Goal: Complete application form: Complete application form

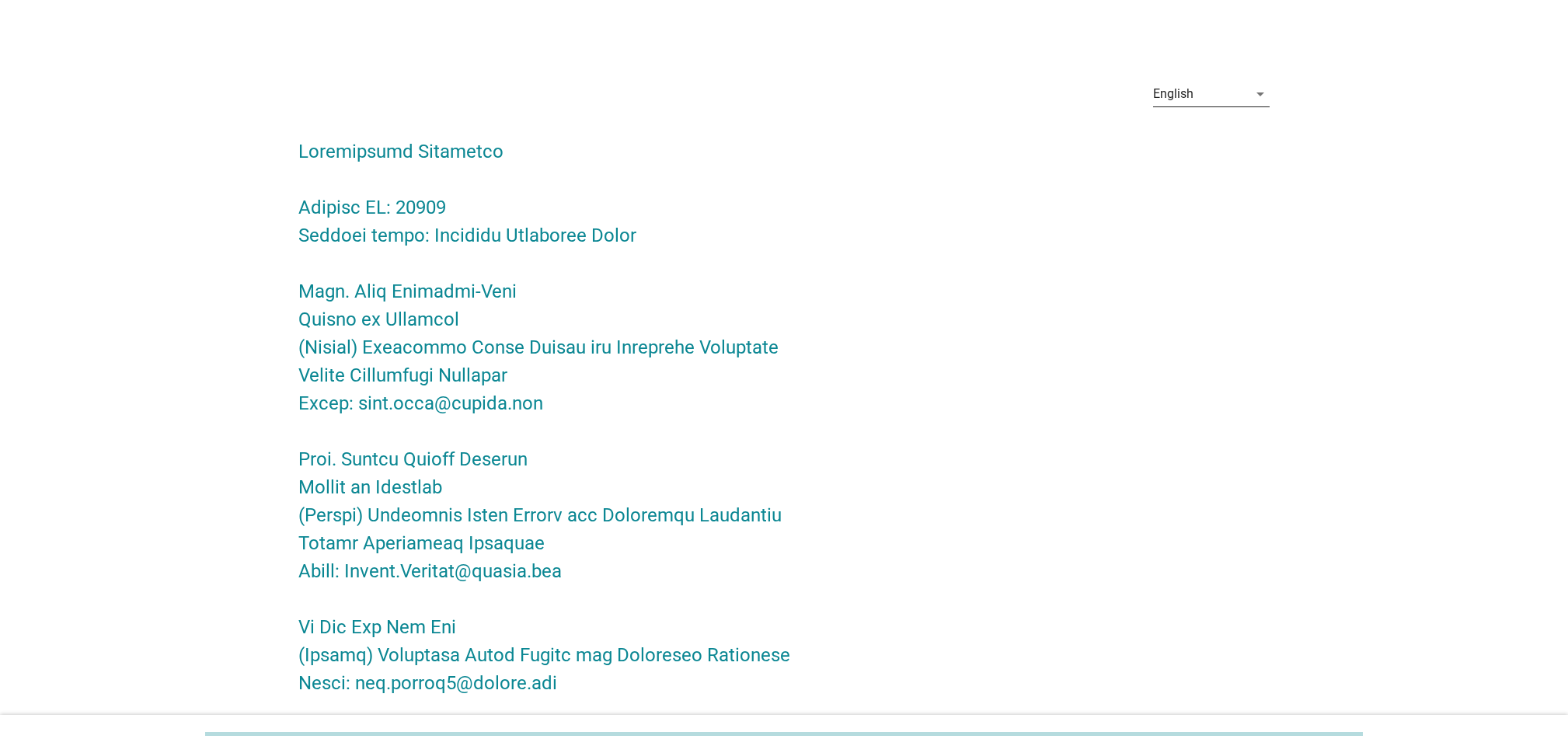
click at [1215, 93] on div "English" at bounding box center [1200, 94] width 95 height 25
click at [1201, 144] on div "Bahasa Melayu" at bounding box center [1211, 144] width 92 height 19
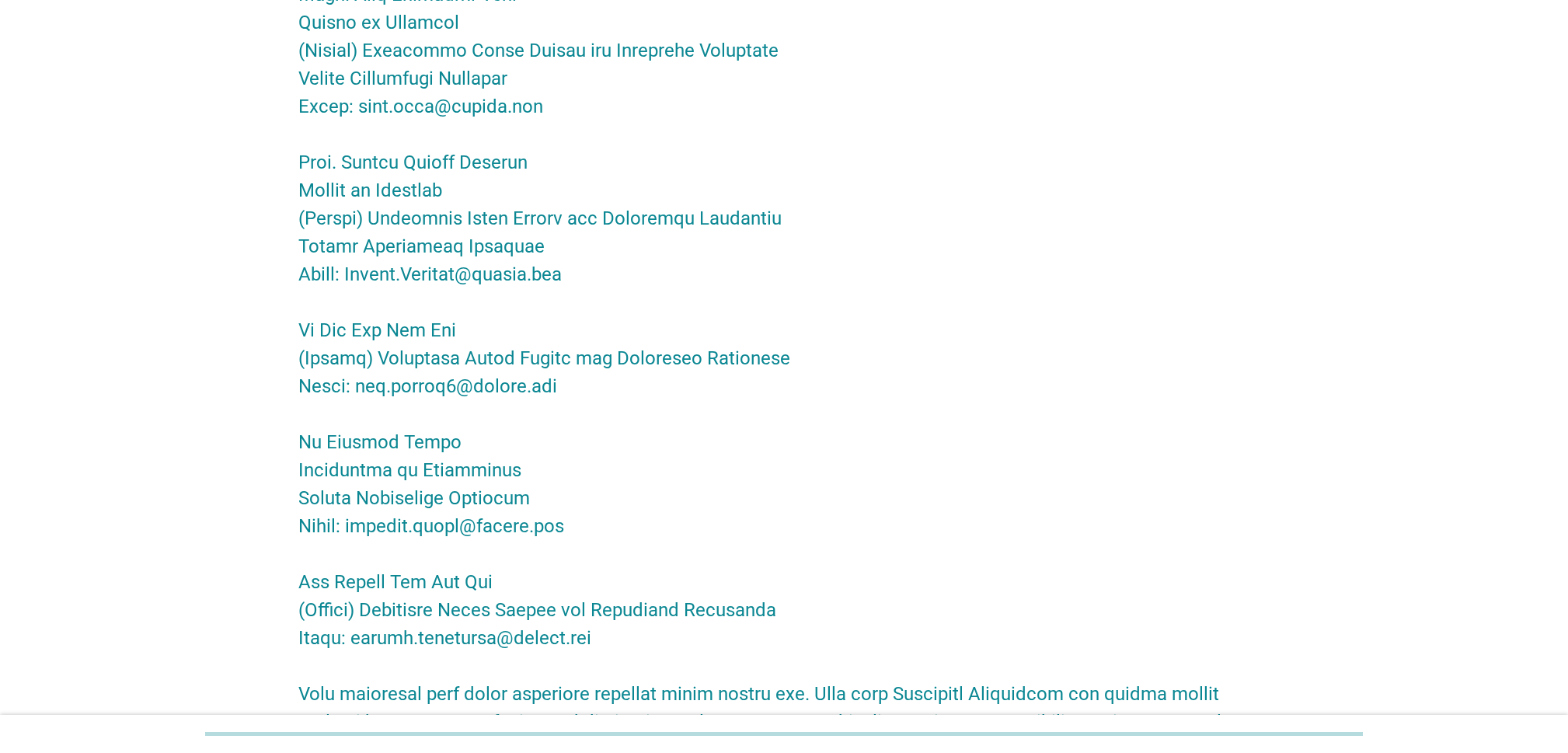
scroll to position [233, 0]
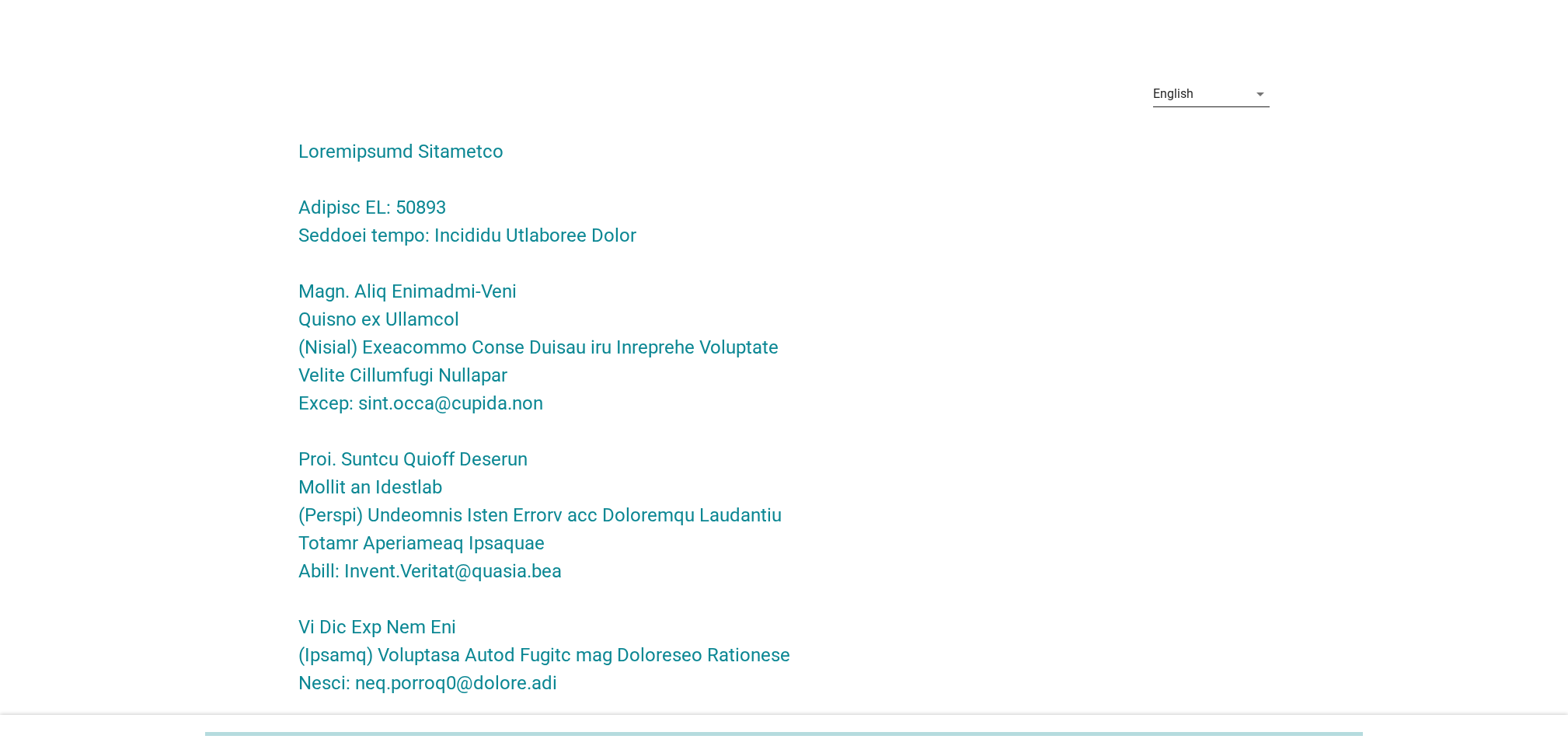
click at [1255, 92] on icon "arrow_drop_down" at bounding box center [1260, 94] width 19 height 19
click at [1212, 145] on div "Bahasa Melayu" at bounding box center [1211, 144] width 92 height 19
click at [1241, 88] on div "English" at bounding box center [1200, 94] width 95 height 25
click at [1205, 148] on div "Bahasa Melayu" at bounding box center [1211, 144] width 92 height 19
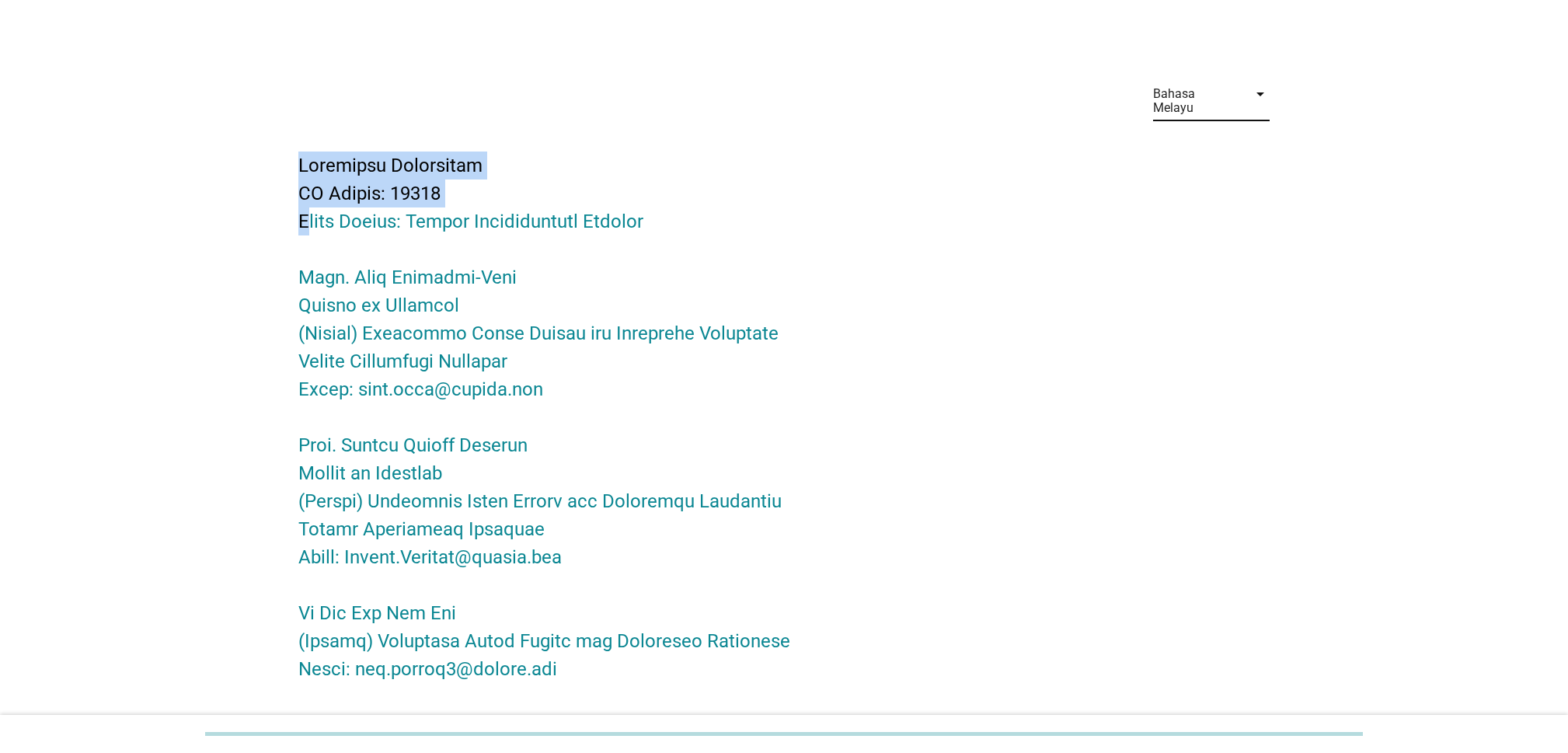
drag, startPoint x: 210, startPoint y: 135, endPoint x: 123, endPoint y: 130, distance: 87.1
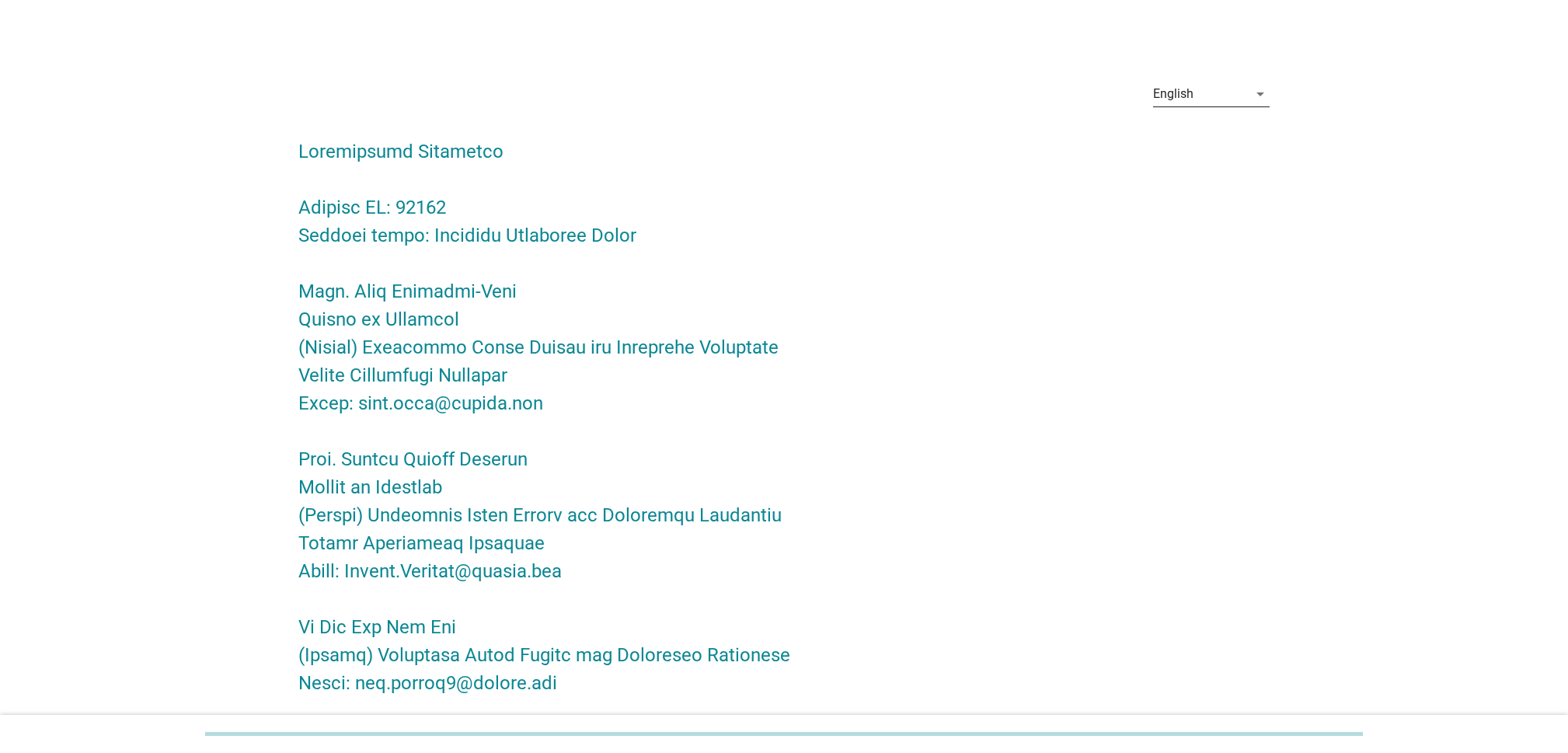
click at [1216, 91] on div "English" at bounding box center [1200, 94] width 95 height 25
click at [1195, 142] on div "Bahasa Melayu" at bounding box center [1211, 144] width 92 height 19
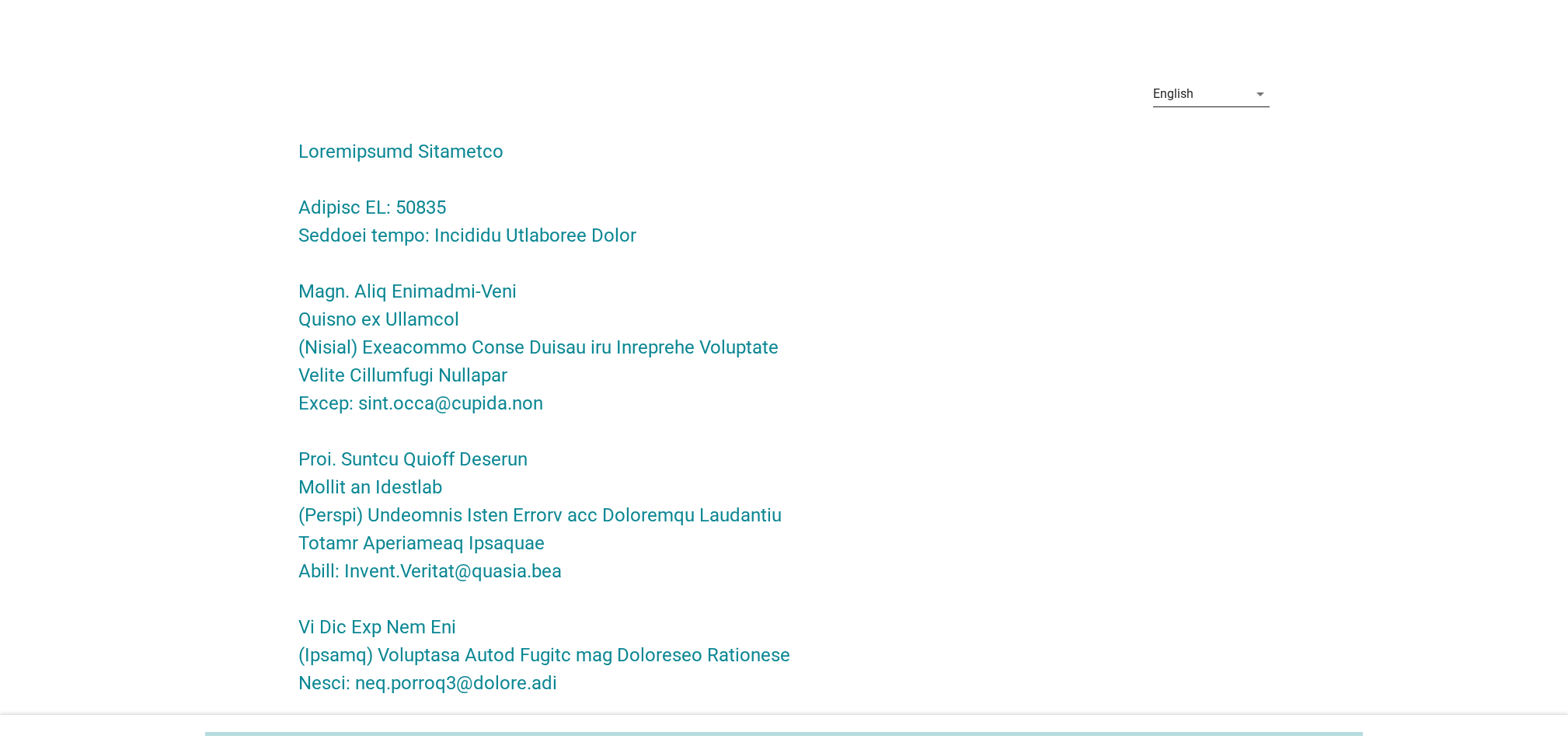
click at [1232, 105] on div "English" at bounding box center [1200, 94] width 95 height 25
click at [1202, 148] on div "Bahasa Melayu" at bounding box center [1211, 144] width 92 height 19
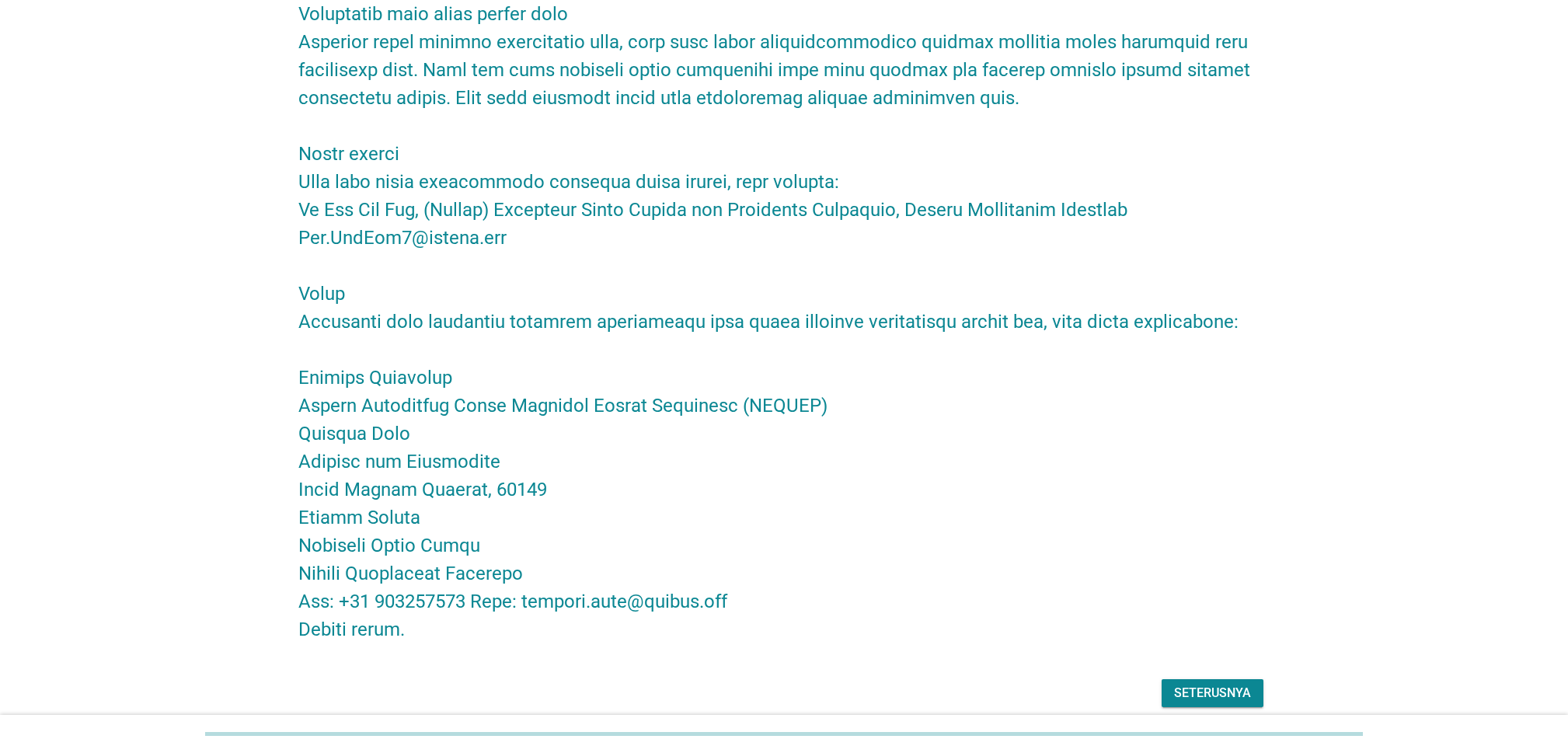
scroll to position [2328, 0]
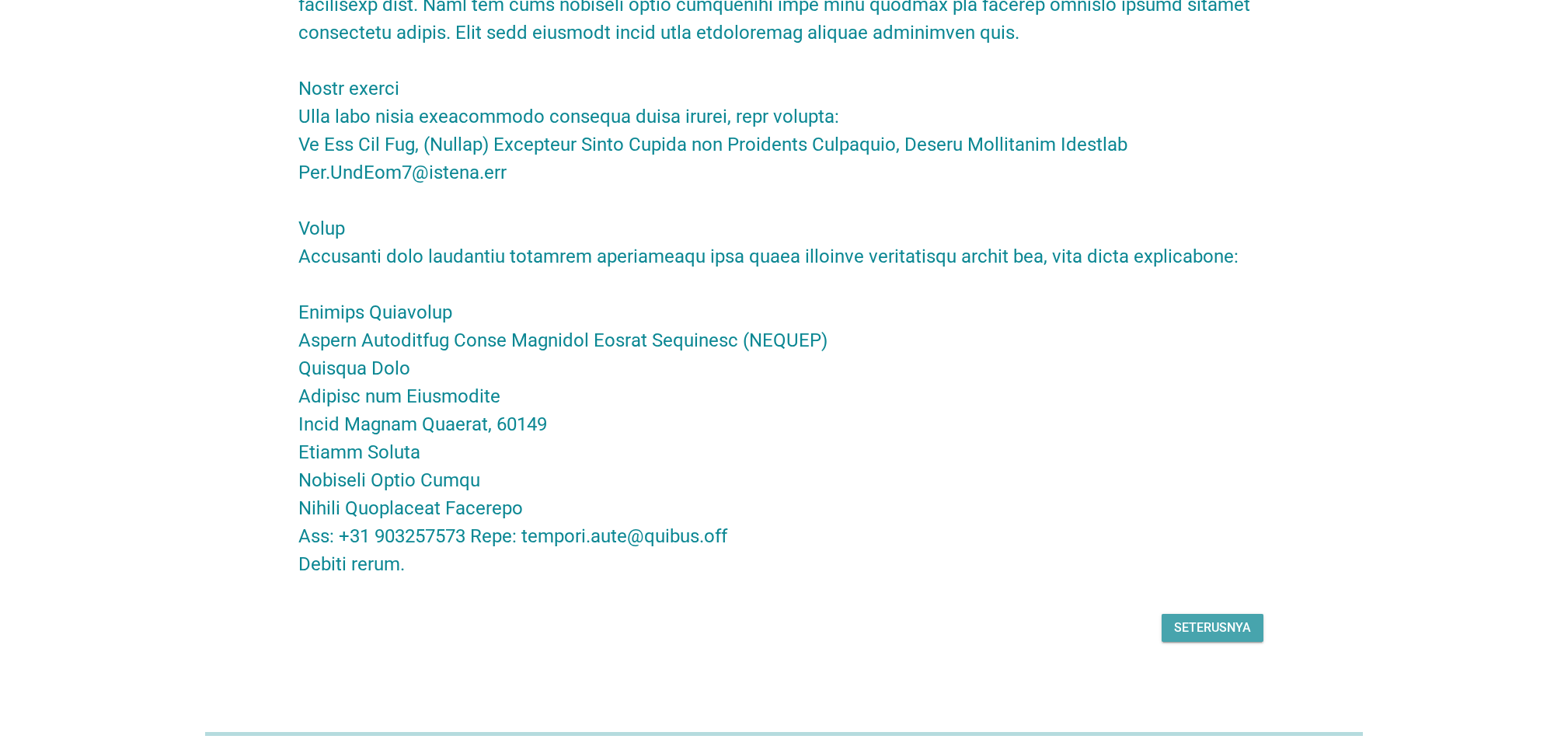
click at [1230, 633] on div "Seterusnya" at bounding box center [1212, 628] width 77 height 19
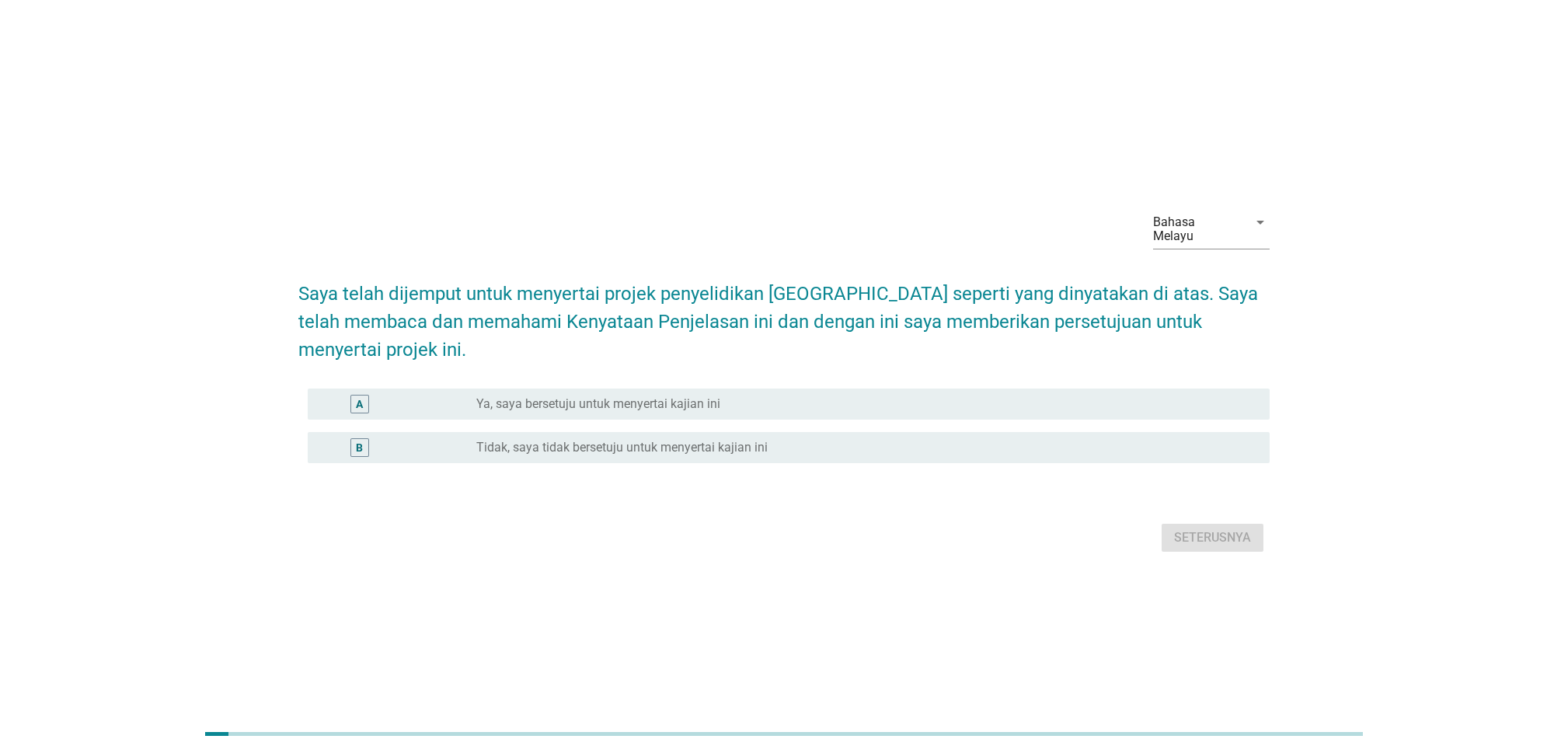
click at [1213, 396] on div "radio_button_unchecked Ya, saya bersetuju untuk menyertai kajian ini" at bounding box center [860, 404] width 768 height 16
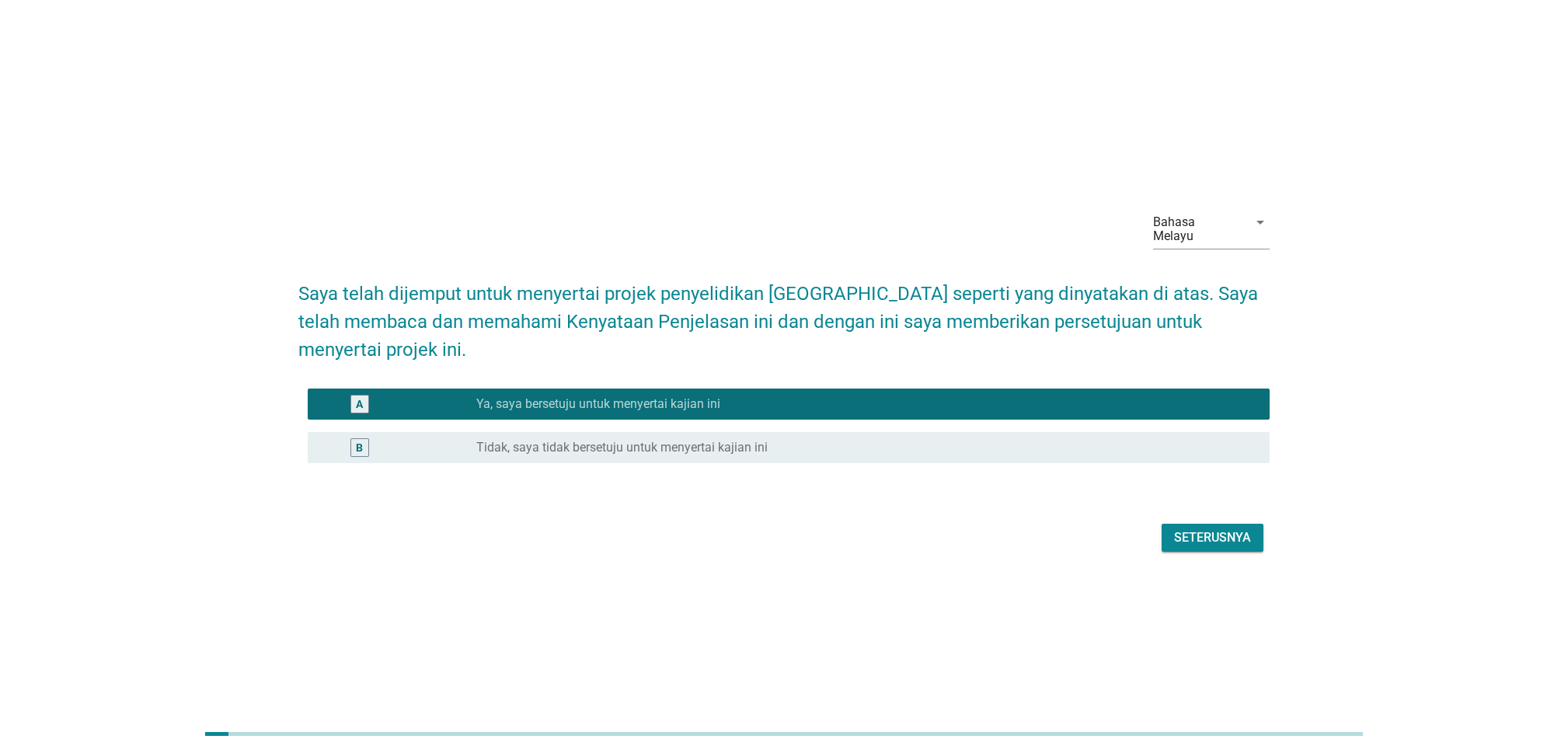
click at [1211, 531] on div "Seterusnya" at bounding box center [1212, 538] width 77 height 19
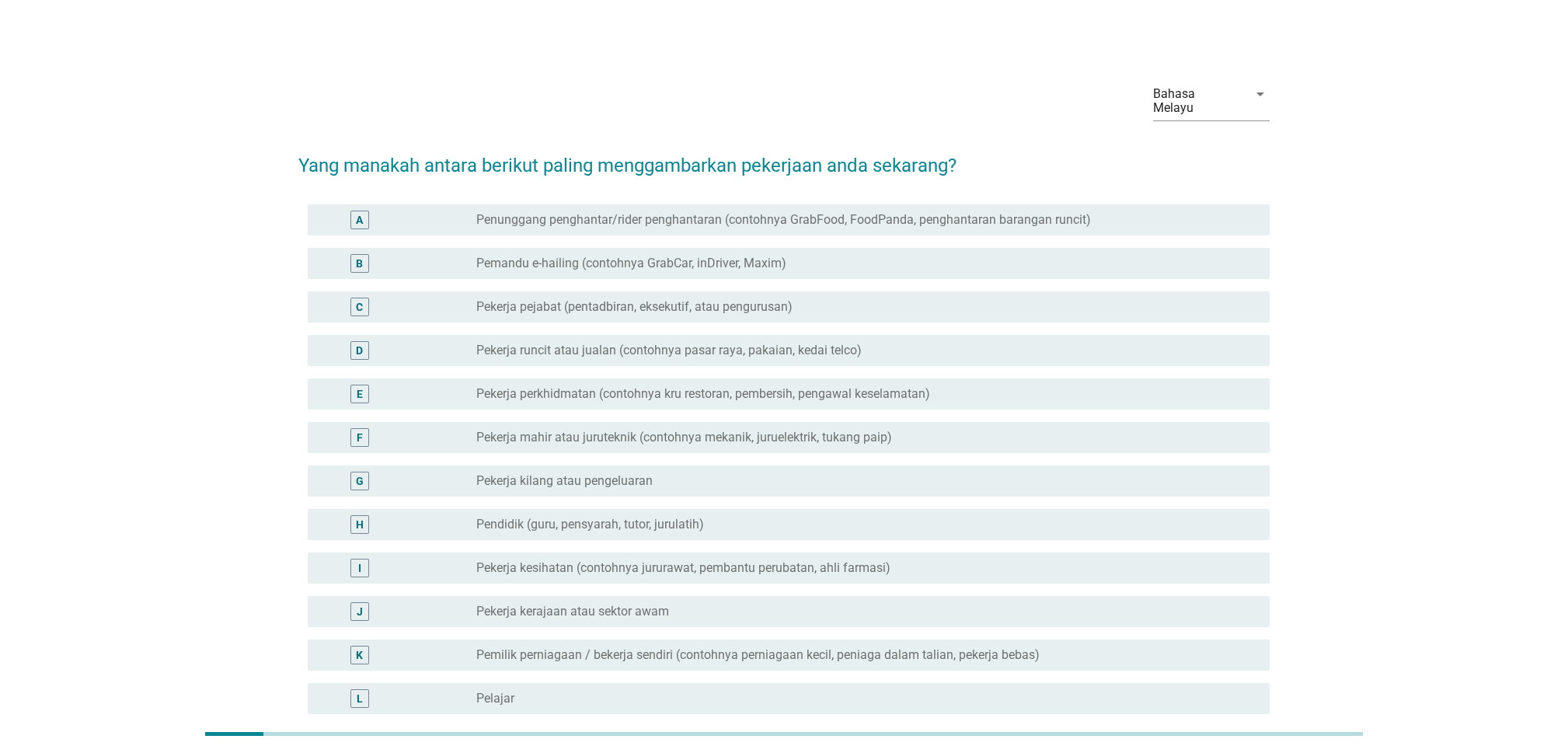
click at [819, 309] on div "C radio_button_unchecked Pekerja pejabat (pentadbiran, eksekutif, atau pengurus…" at bounding box center [783, 306] width 970 height 44
click at [820, 255] on div "radio_button_unchecked Pemandu e-hailing (contohnya GrabCar, inDriver, Maxim)" at bounding box center [860, 263] width 768 height 16
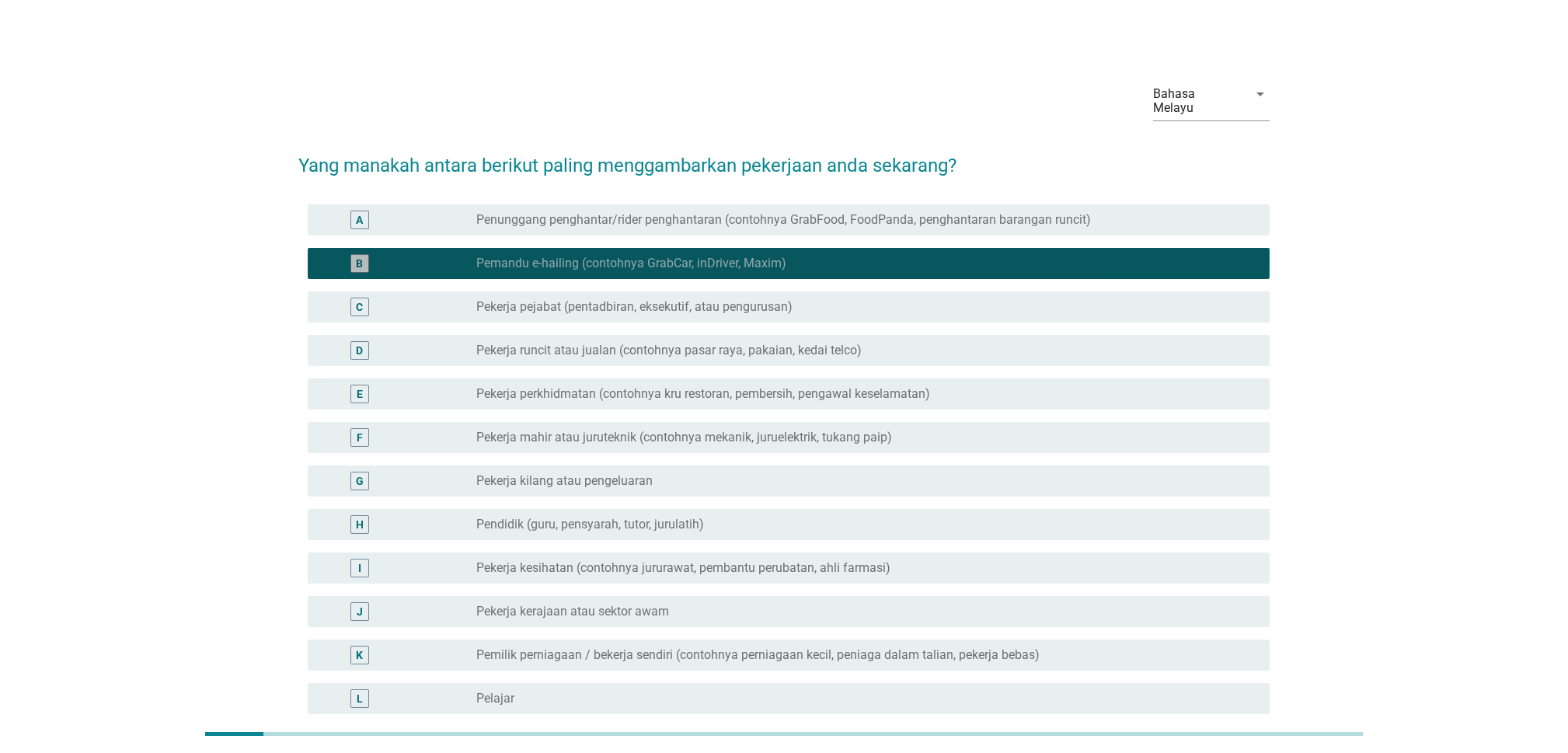
click at [805, 299] on div "radio_button_unchecked Pekerja pejabat (pentadbiran, eksekutif, atau pengurusan)" at bounding box center [860, 306] width 768 height 16
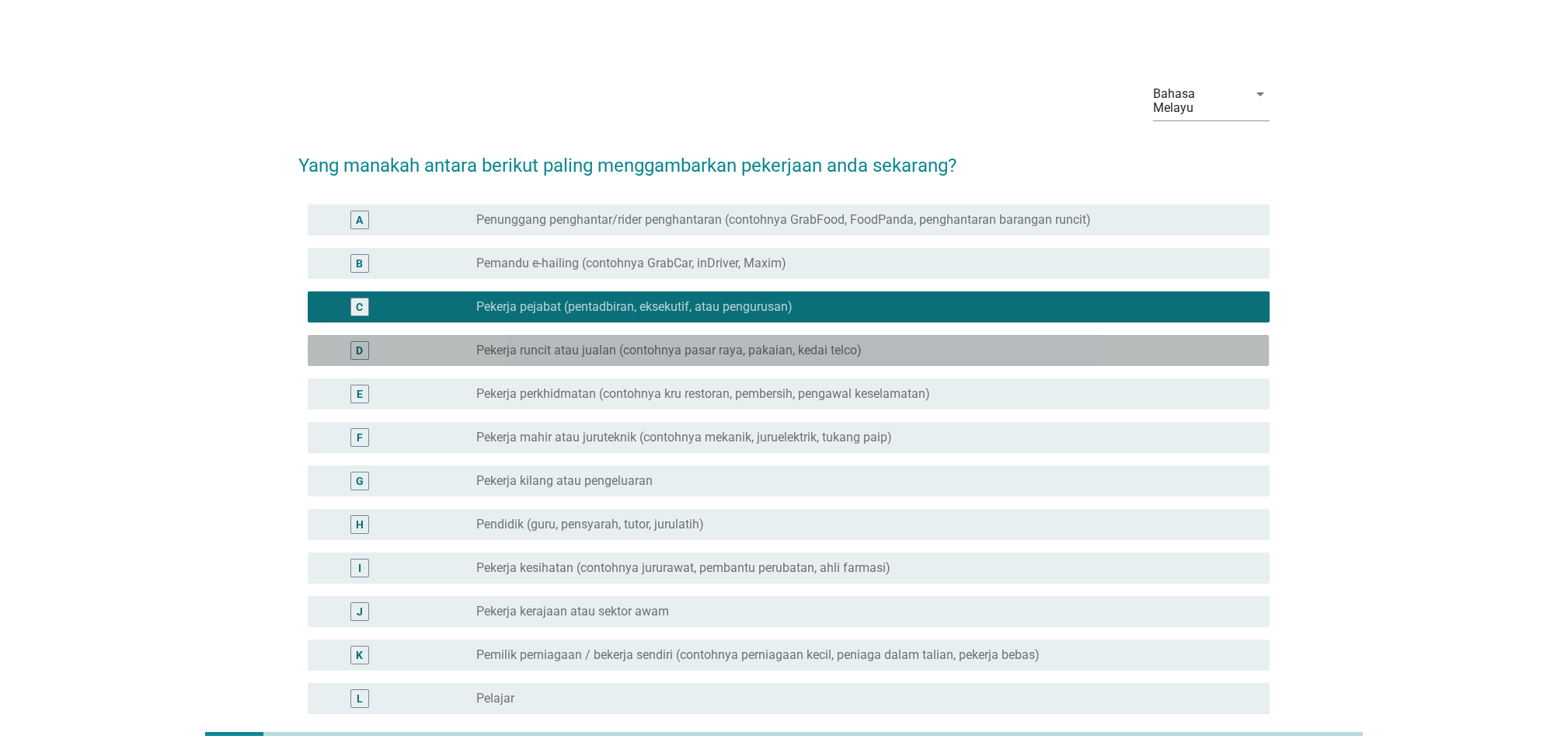
click at [811, 343] on label "Pekerja runcit atau jualan (contohnya pasar raya, pakaian, kedai telco)" at bounding box center [668, 350] width 385 height 16
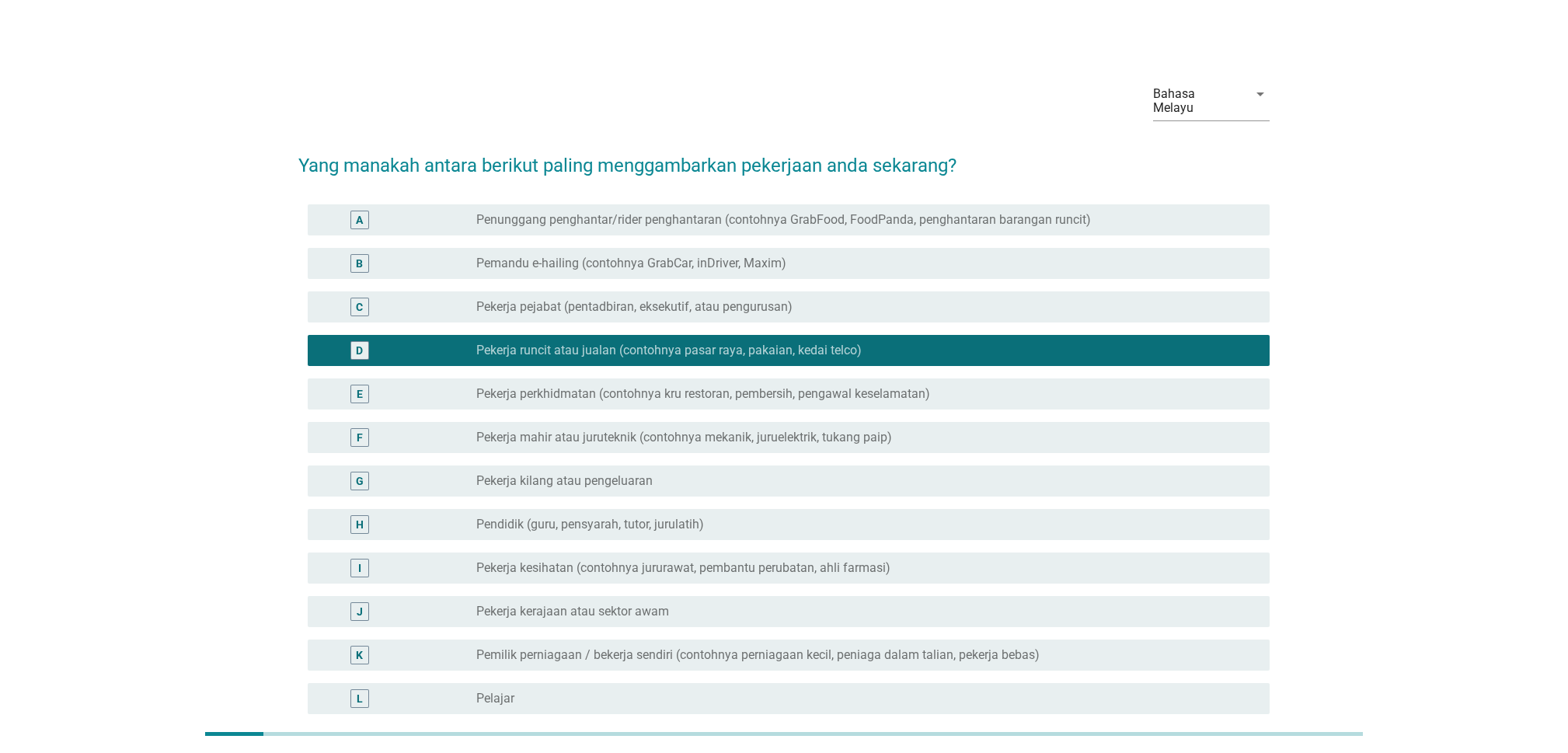
click at [859, 266] on div "B radio_button_unchecked Pemandu e-hailing (contohnya GrabCar, inDriver, Maxim)" at bounding box center [783, 263] width 970 height 44
click at [841, 256] on div "radio_button_unchecked Pemandu e-hailing (contohnya GrabCar, inDriver, Maxim)" at bounding box center [860, 263] width 768 height 16
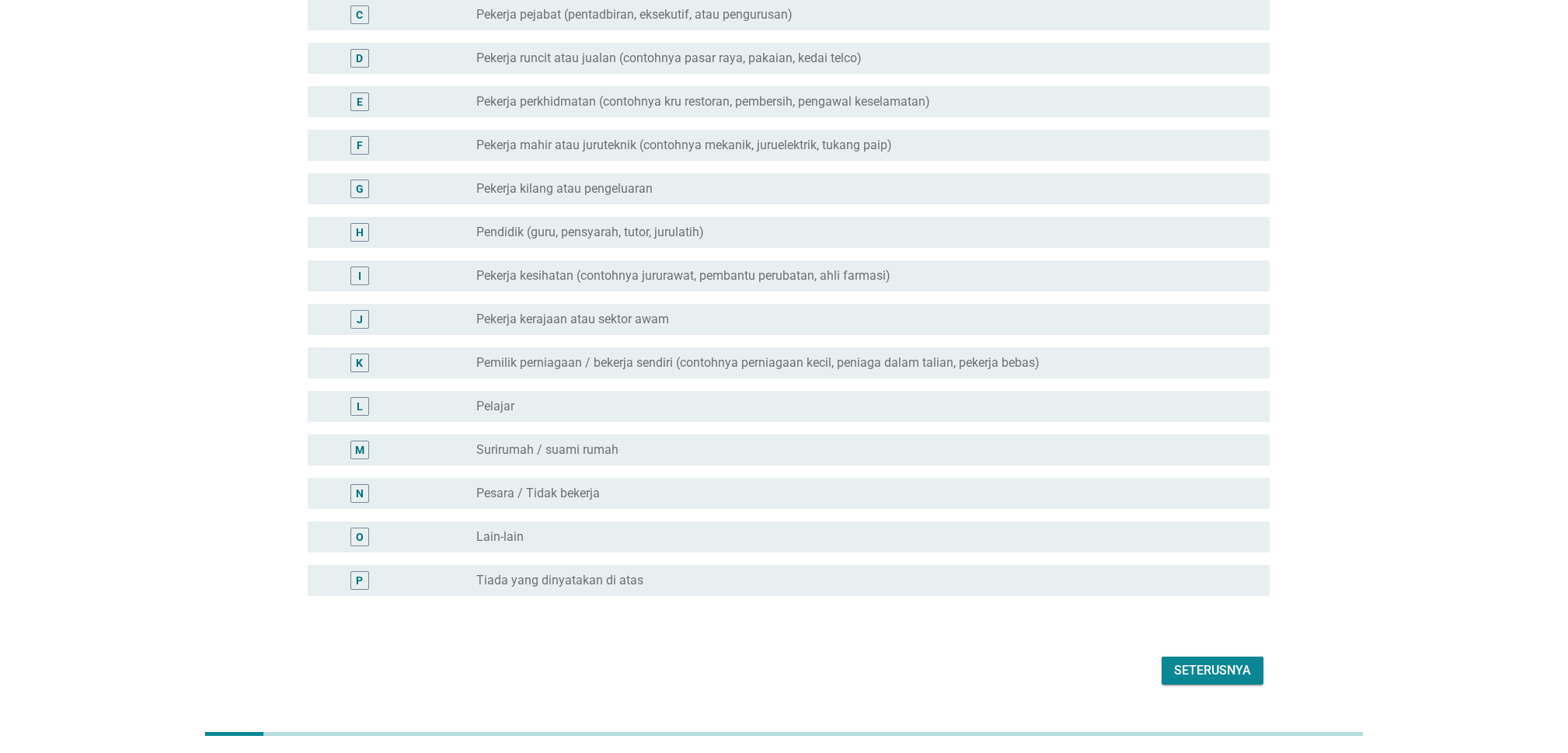
scroll to position [320, 0]
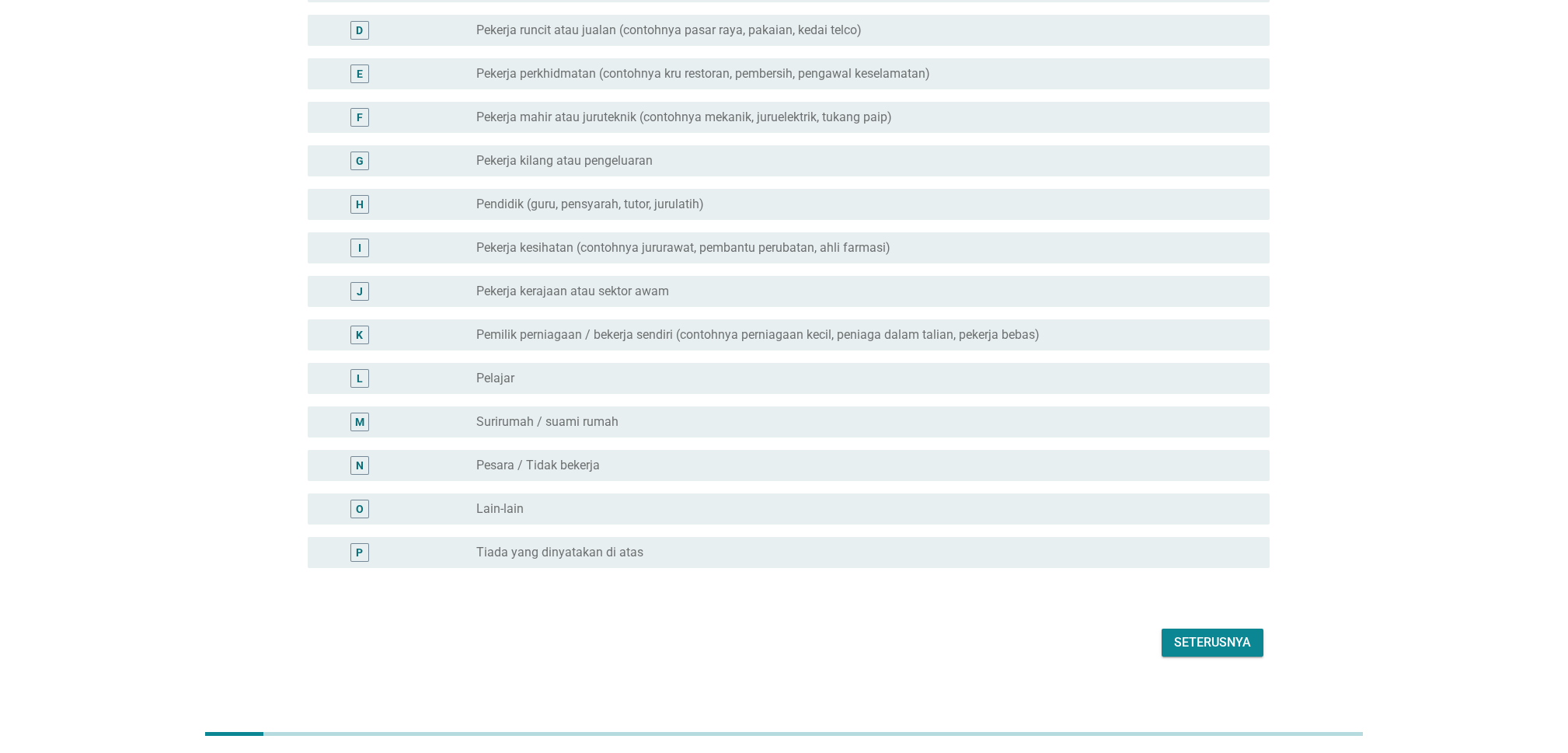
click at [1186, 633] on div "Seterusnya" at bounding box center [1212, 643] width 77 height 19
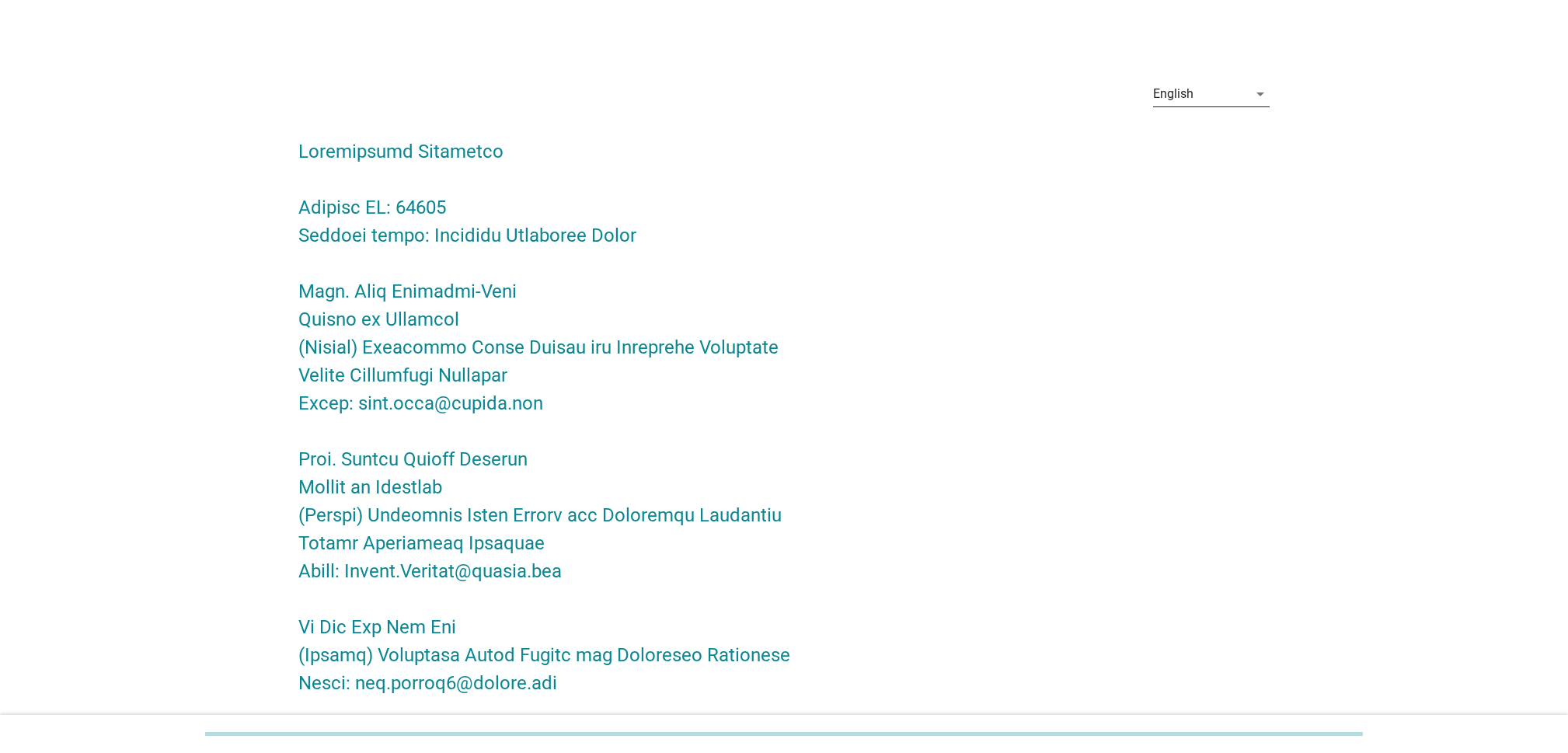
click at [1225, 93] on div "English" at bounding box center [1200, 94] width 95 height 25
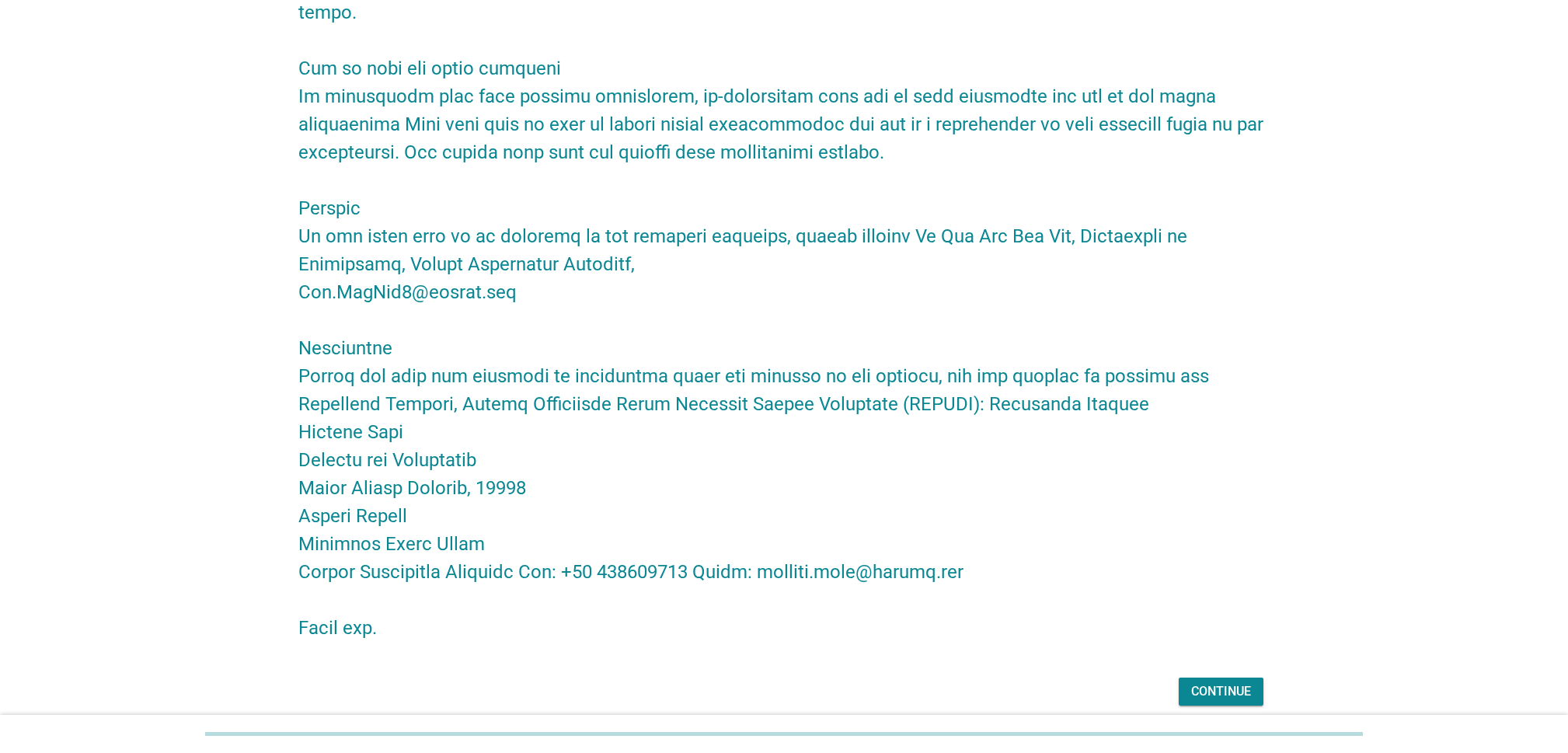
scroll to position [2104, 0]
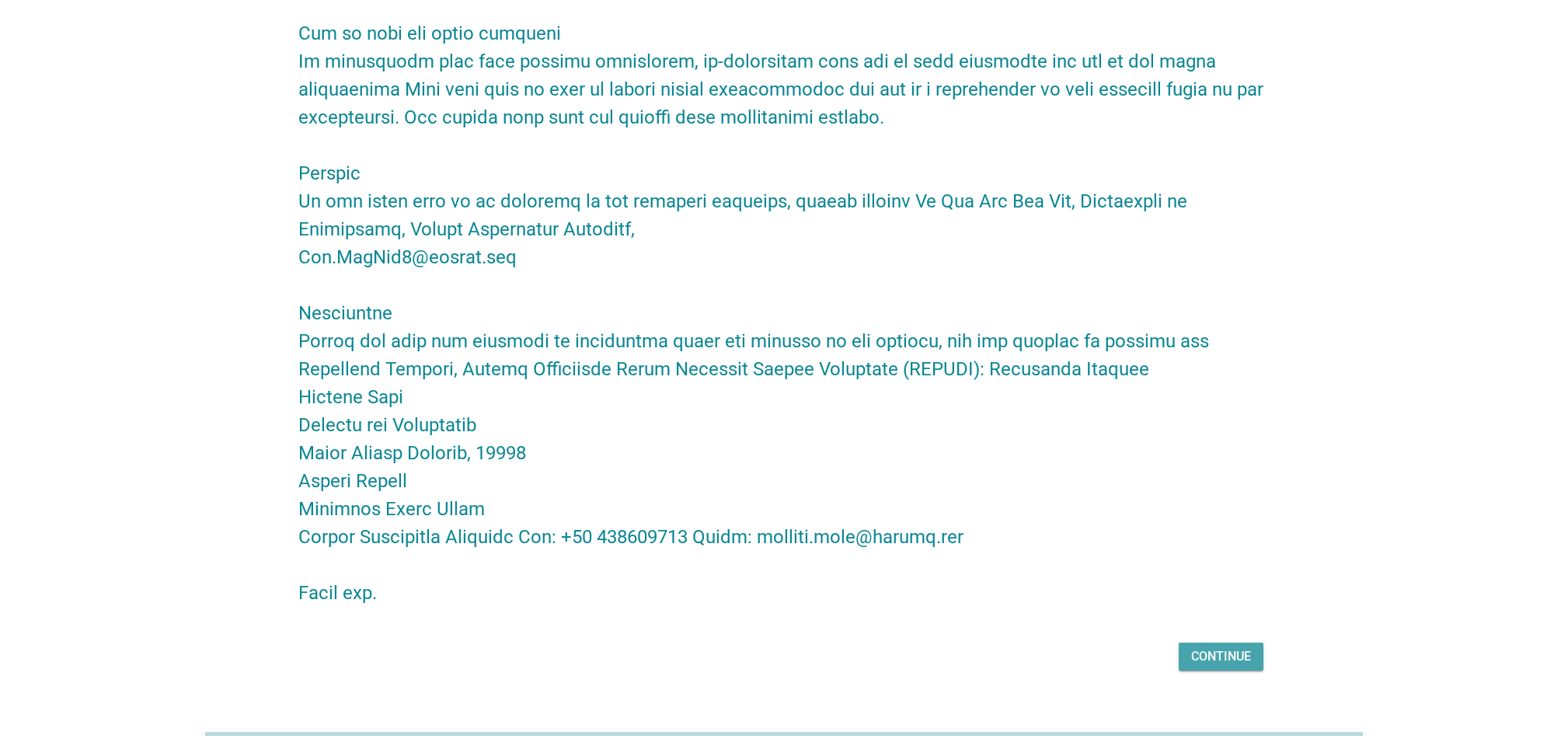
click at [1200, 647] on div "Continue" at bounding box center [1221, 656] width 59 height 19
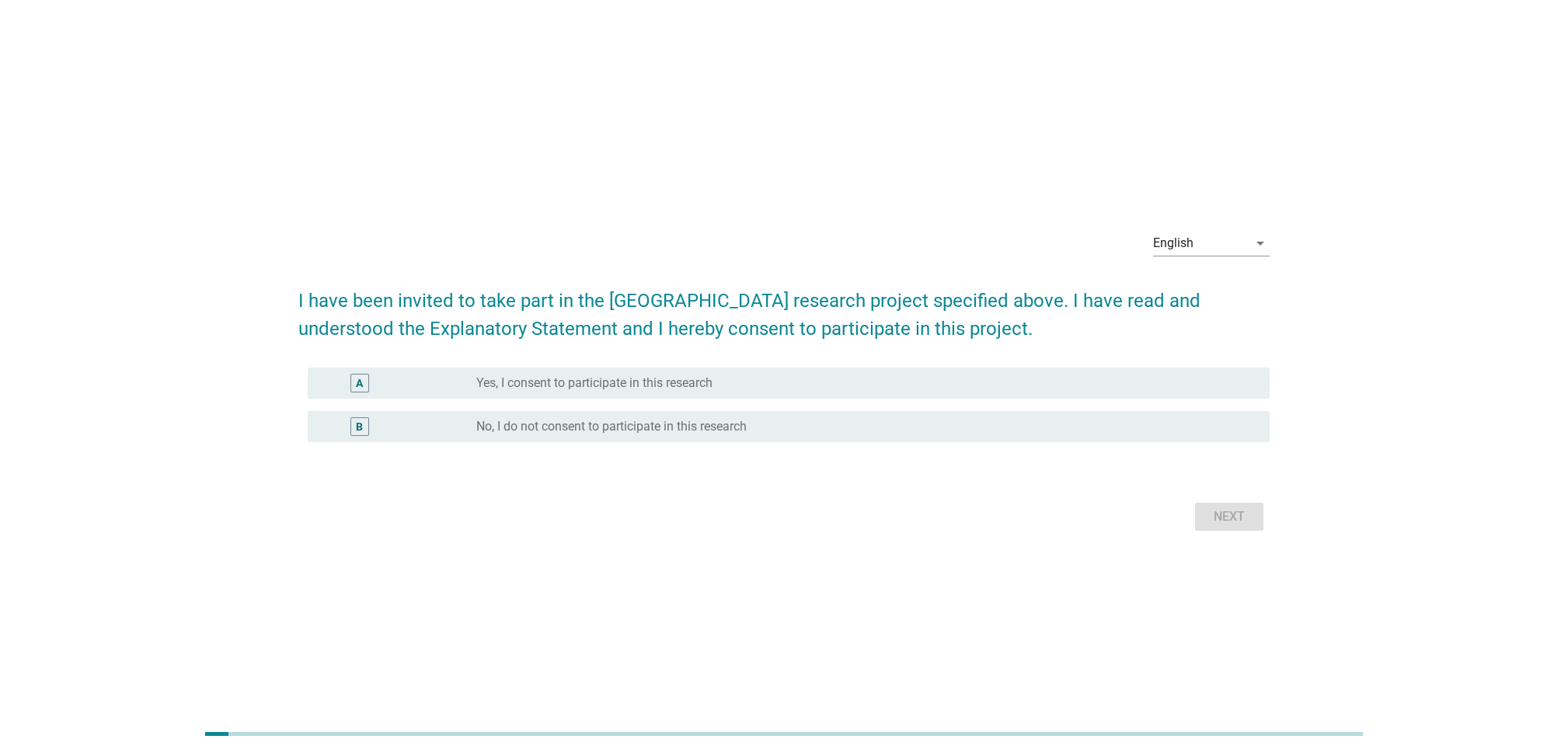
drag, startPoint x: 794, startPoint y: 381, endPoint x: 909, endPoint y: 423, distance: 122.4
click at [794, 380] on div "radio_button_unchecked Yes, I consent to participate in this research" at bounding box center [860, 383] width 768 height 16
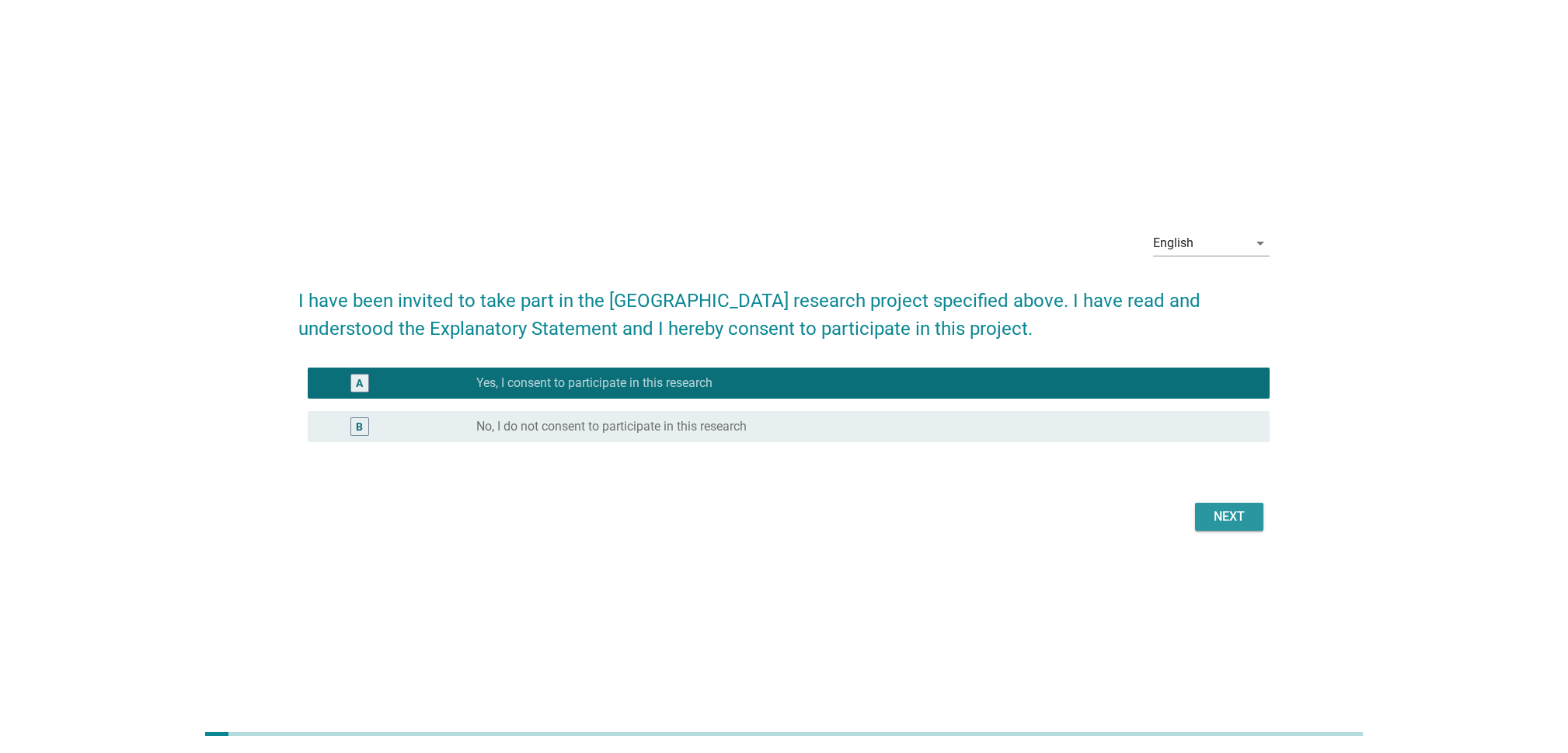
click at [1263, 512] on button "Next" at bounding box center [1229, 516] width 69 height 28
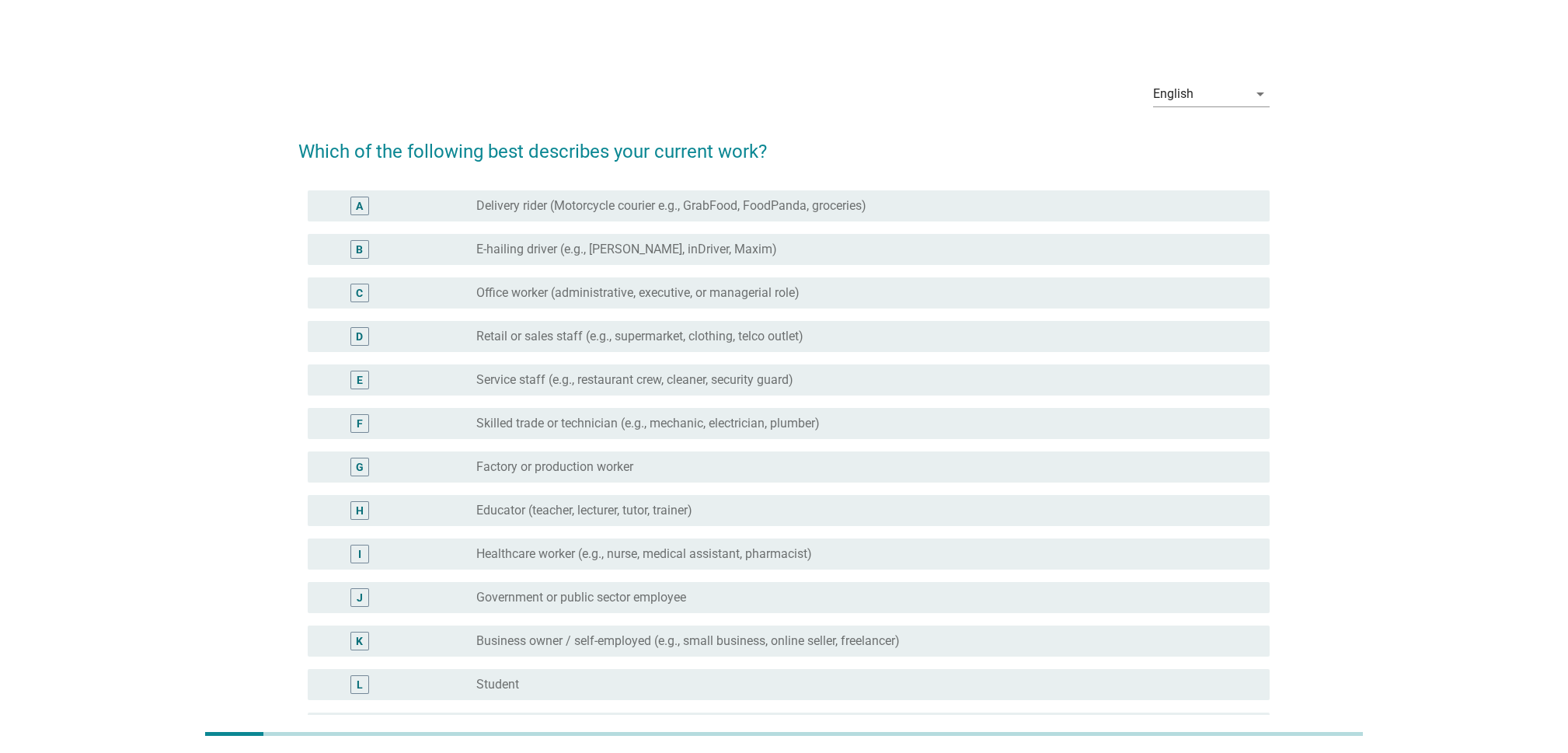
click at [858, 211] on label "Delivery rider (Motorcycle courier e.g., GrabFood, FoodPanda, groceries)" at bounding box center [671, 205] width 390 height 16
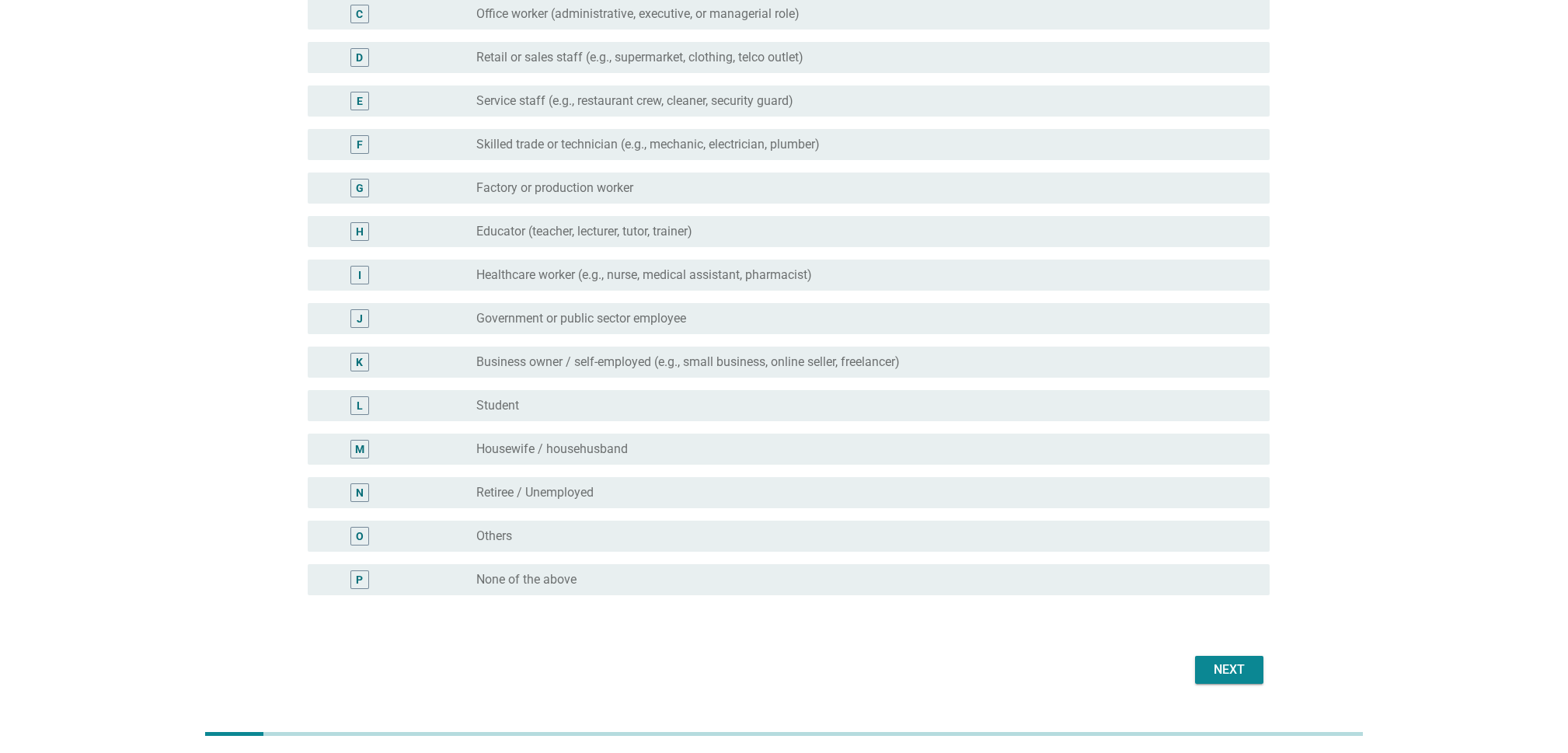
scroll to position [320, 0]
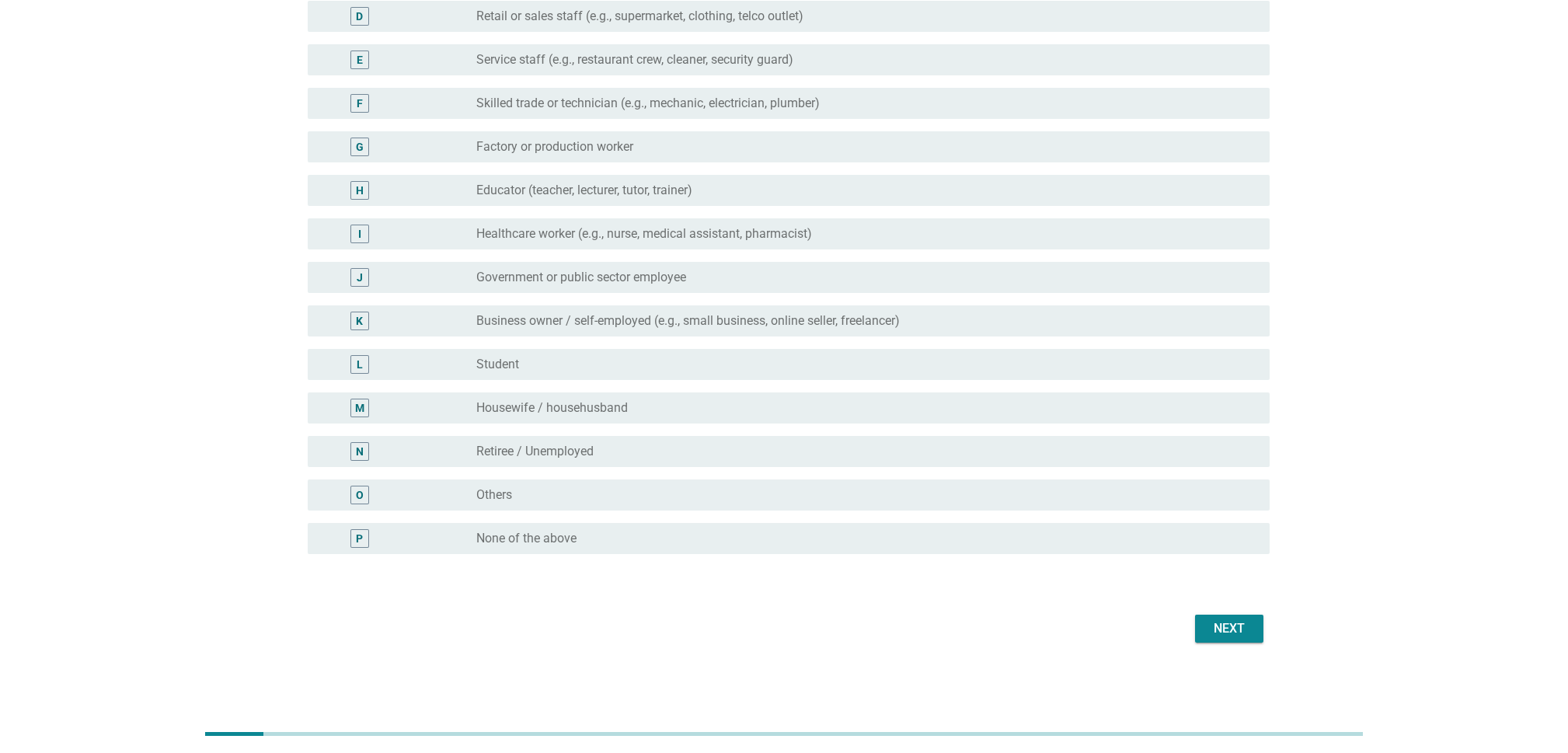
click at [1223, 626] on div "Next" at bounding box center [1228, 629] width 44 height 19
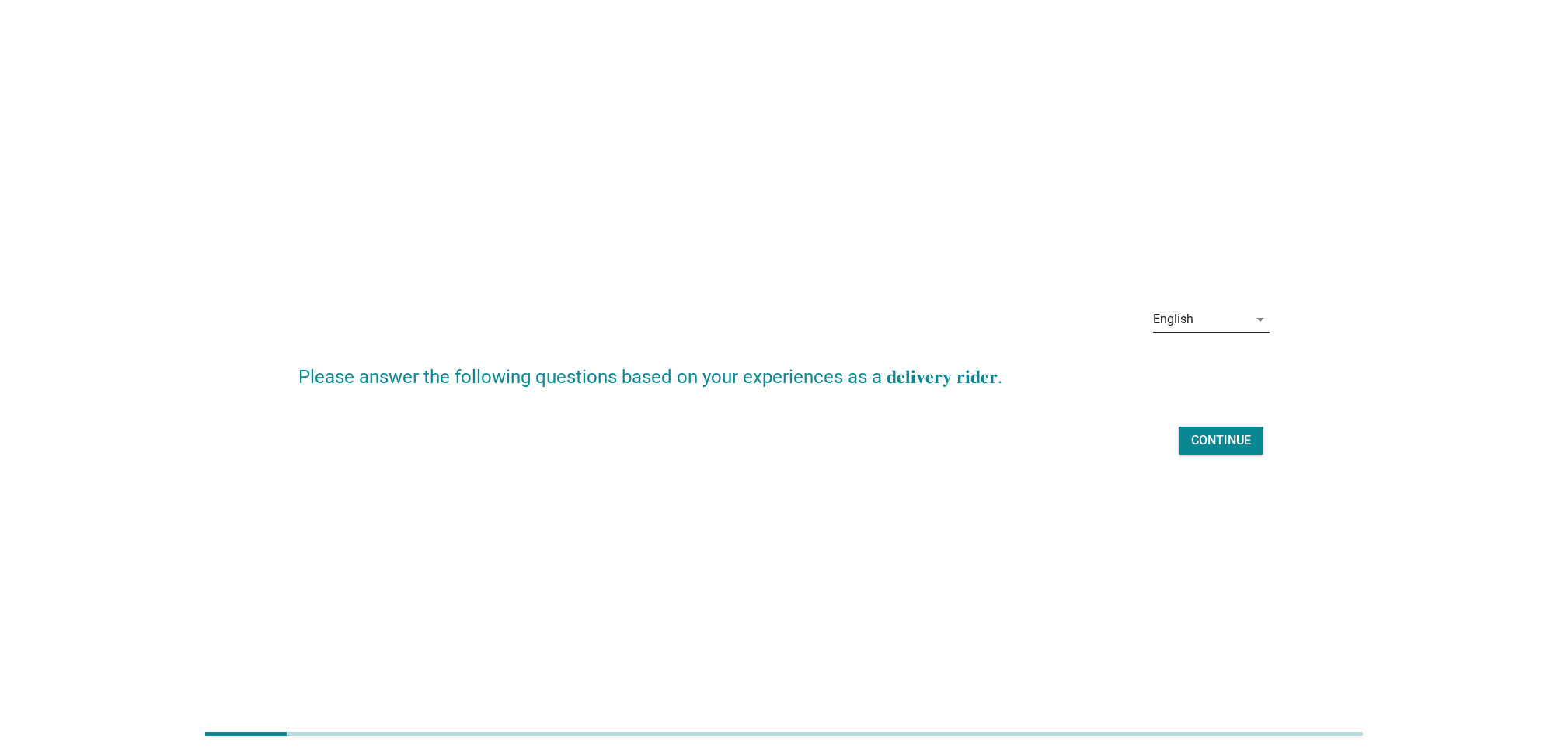
click at [1248, 318] on div "arrow_drop_down" at bounding box center [1258, 319] width 21 height 19
click at [1224, 370] on div "Bahasa Melayu" at bounding box center [1211, 369] width 92 height 19
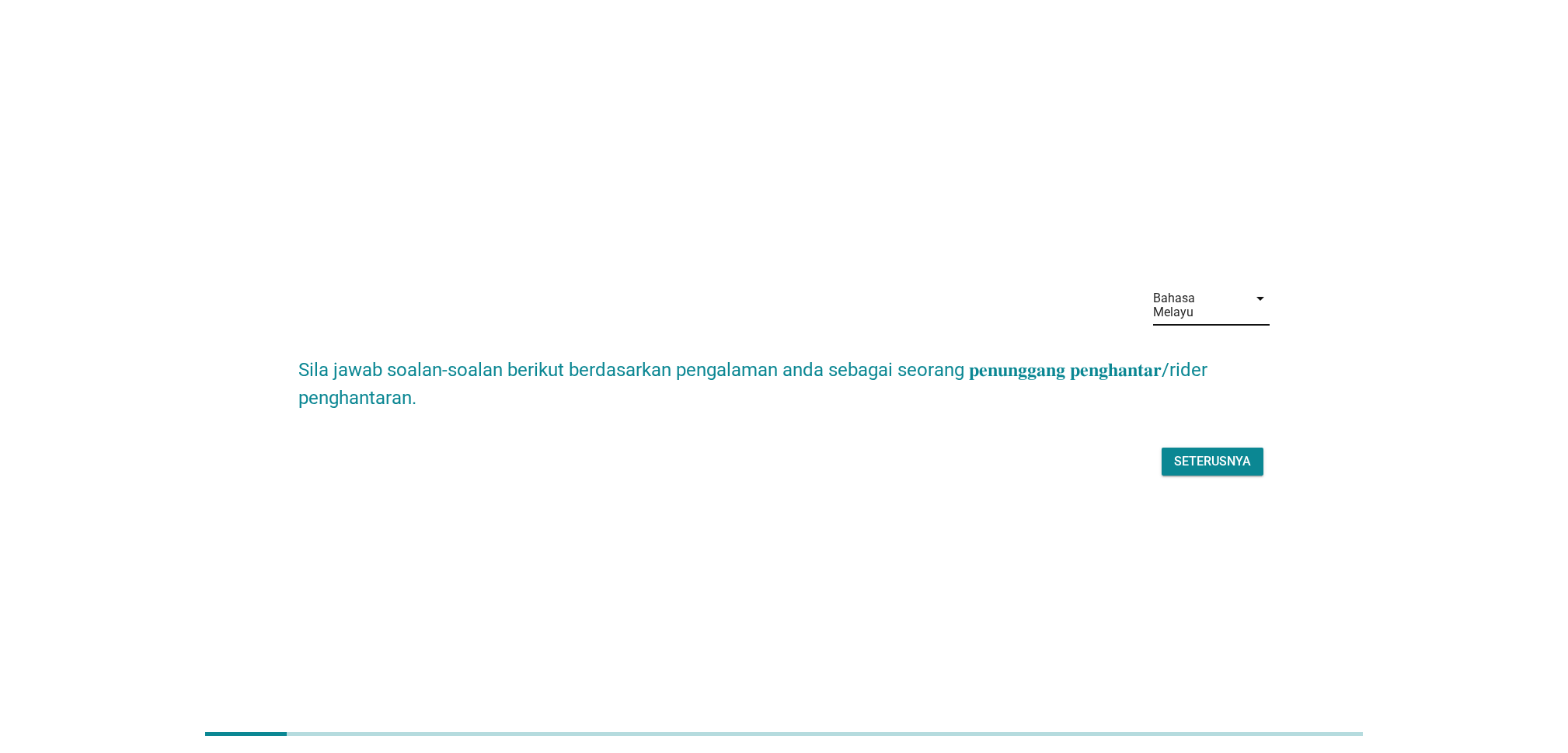
click at [1237, 460] on div "Seterusnya" at bounding box center [1212, 461] width 77 height 19
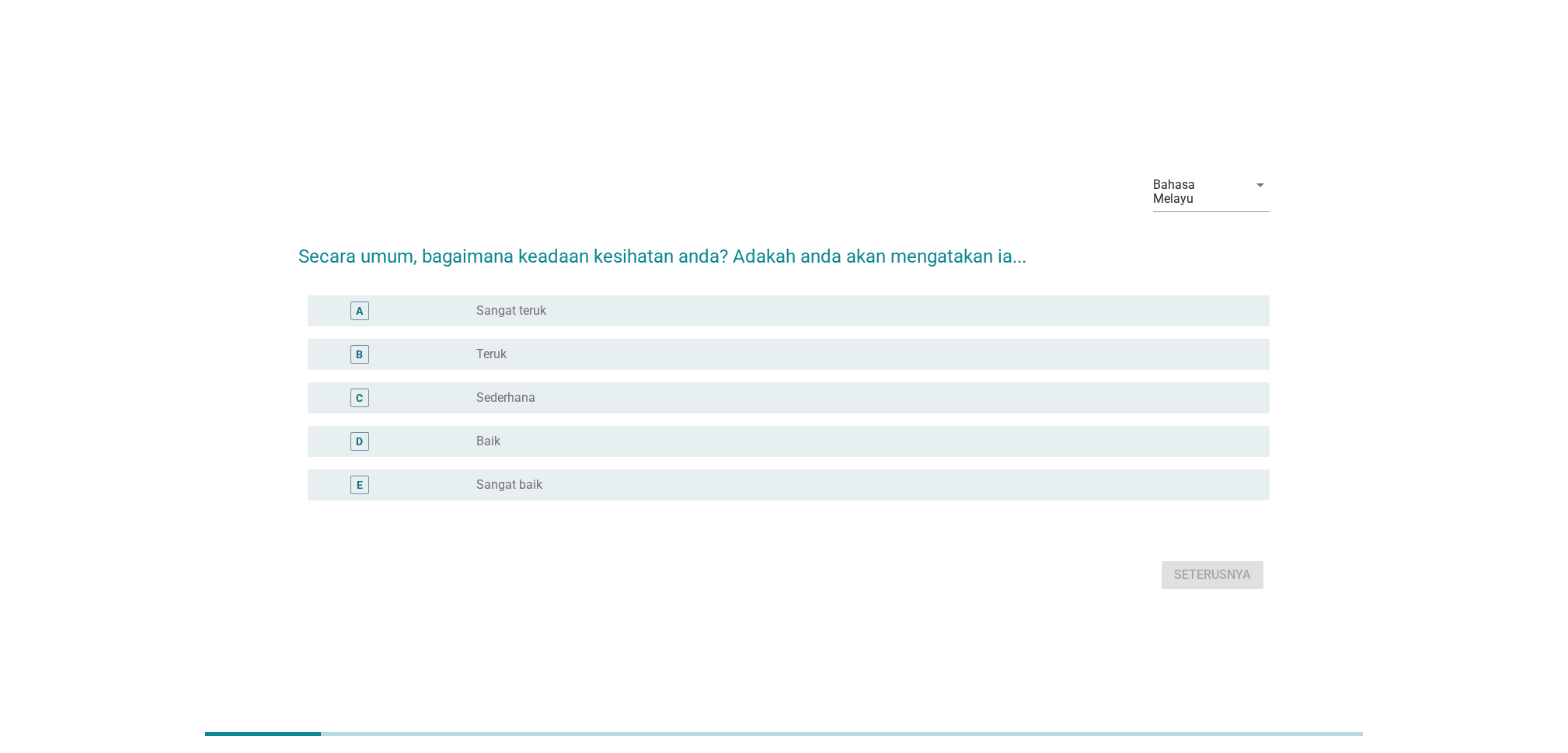
click at [959, 570] on div "Seterusnya" at bounding box center [783, 575] width 970 height 37
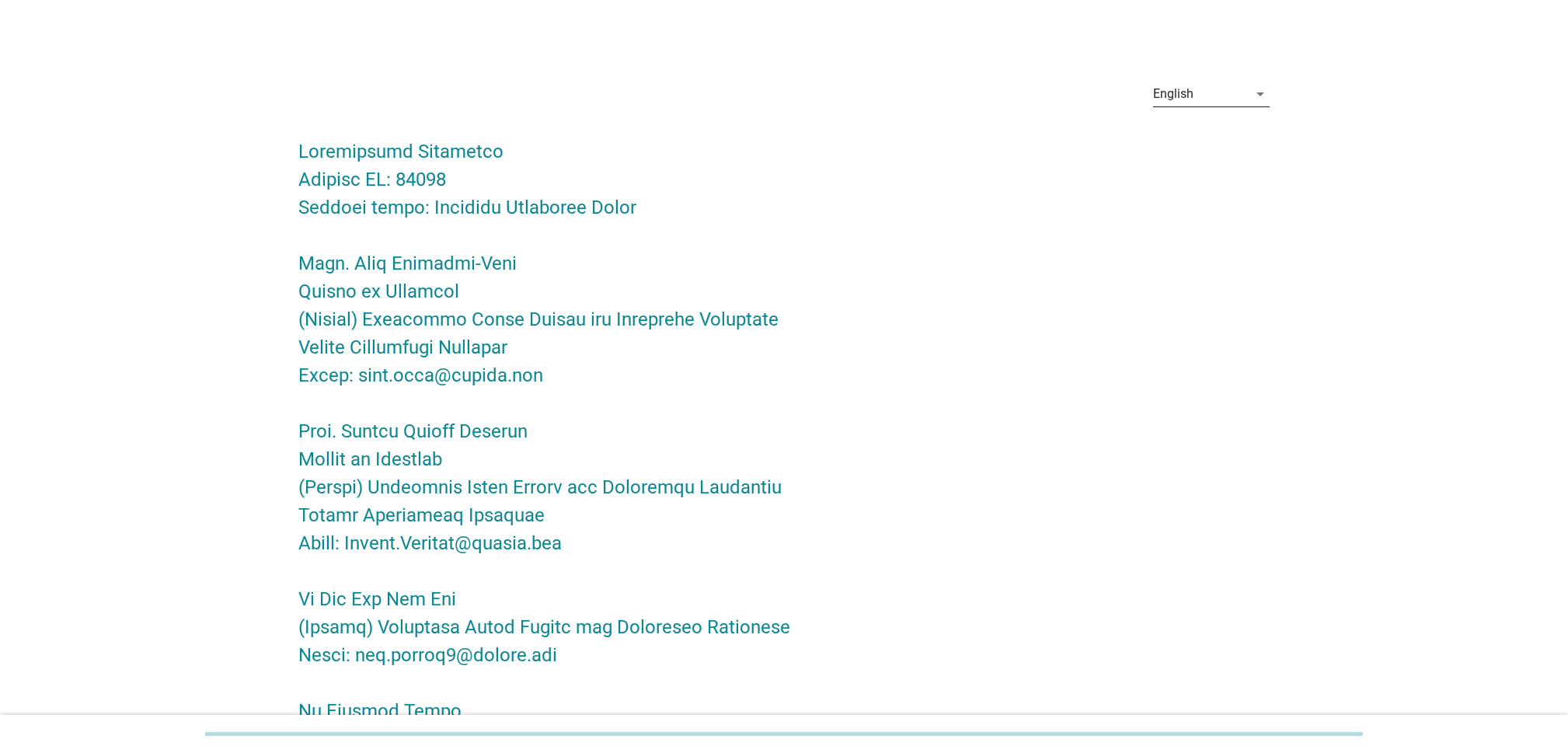
click at [1238, 97] on div "English" at bounding box center [1200, 94] width 95 height 25
click at [1197, 149] on div "Bahasa Melayu" at bounding box center [1211, 144] width 92 height 19
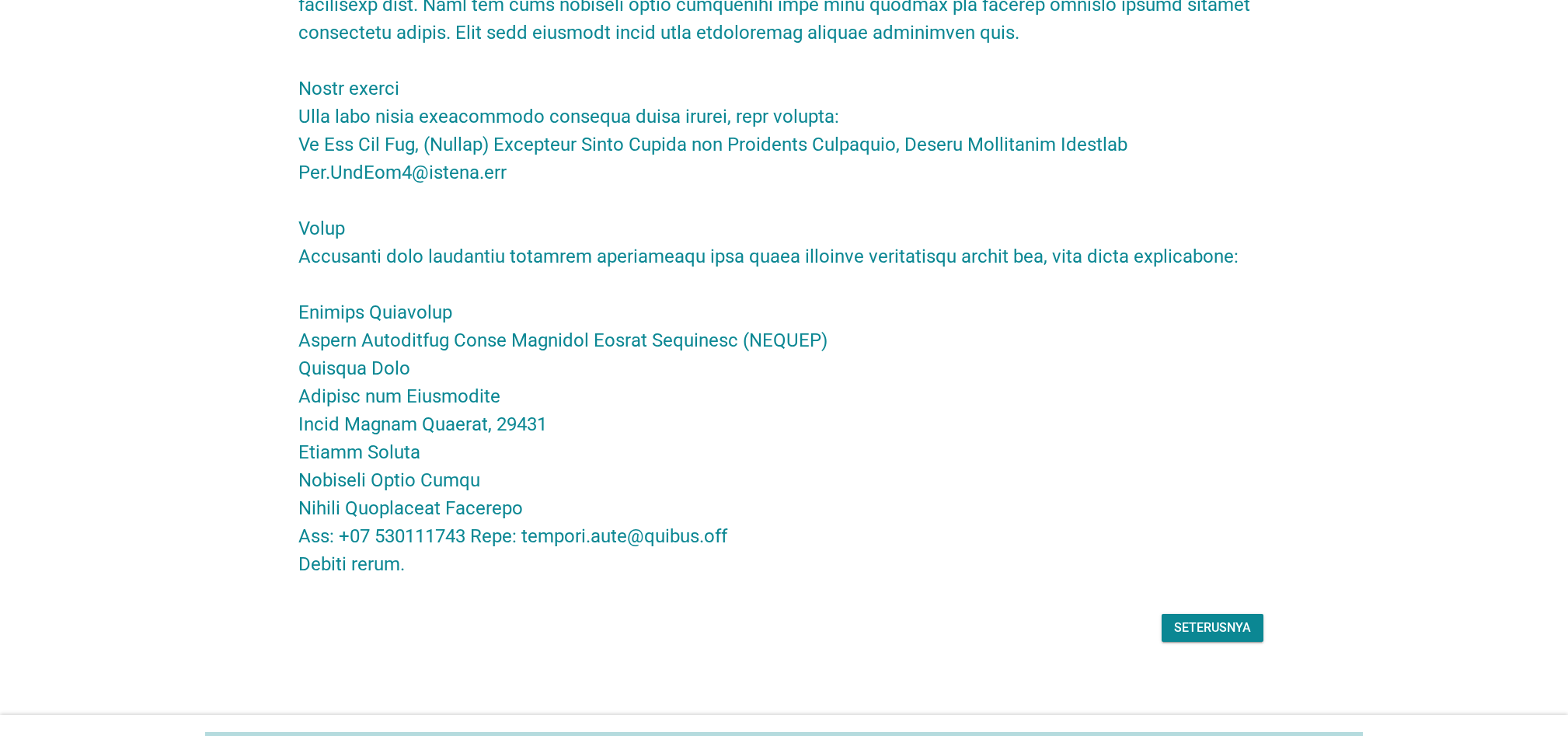
scroll to position [2328, 0]
click at [1204, 622] on div "Seterusnya" at bounding box center [1212, 628] width 77 height 19
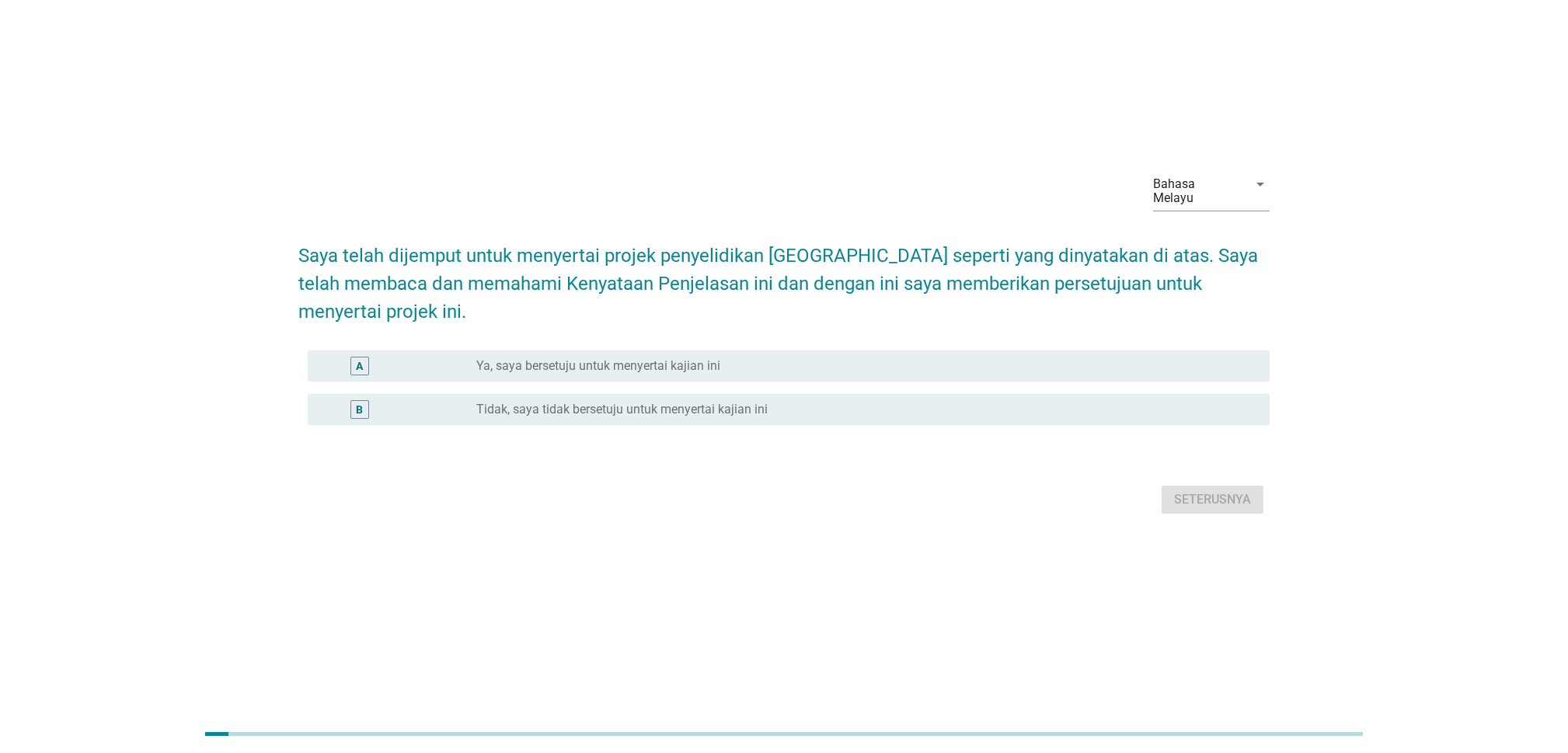
scroll to position [0, 0]
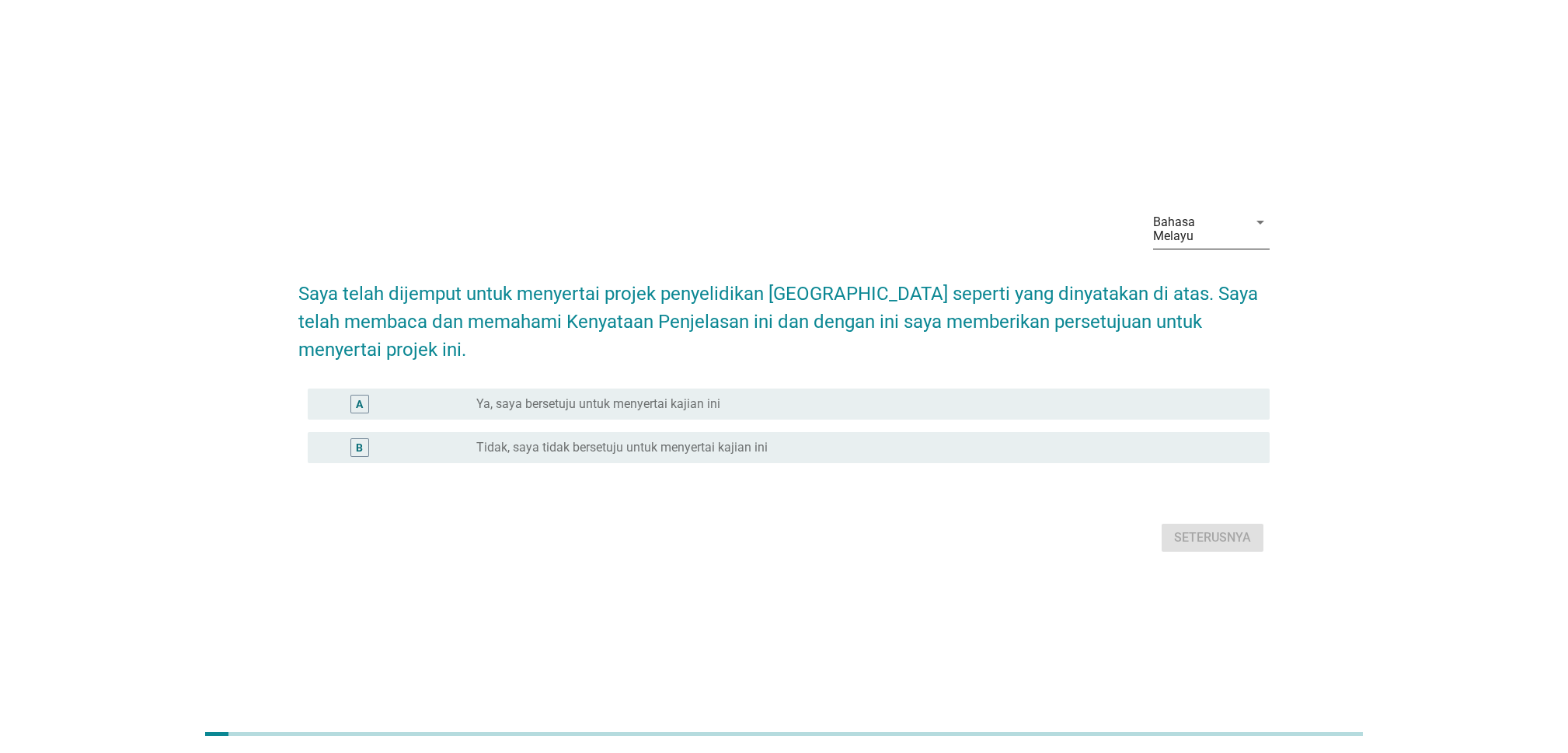
click at [1227, 227] on div "Bahasa Melayu" at bounding box center [1196, 229] width 85 height 28
click at [1198, 276] on div "Bahasa Melayu" at bounding box center [1211, 279] width 92 height 19
click at [1215, 234] on div "Bahasa Melayu" at bounding box center [1196, 229] width 85 height 28
click at [1202, 253] on div "English" at bounding box center [1211, 241] width 92 height 37
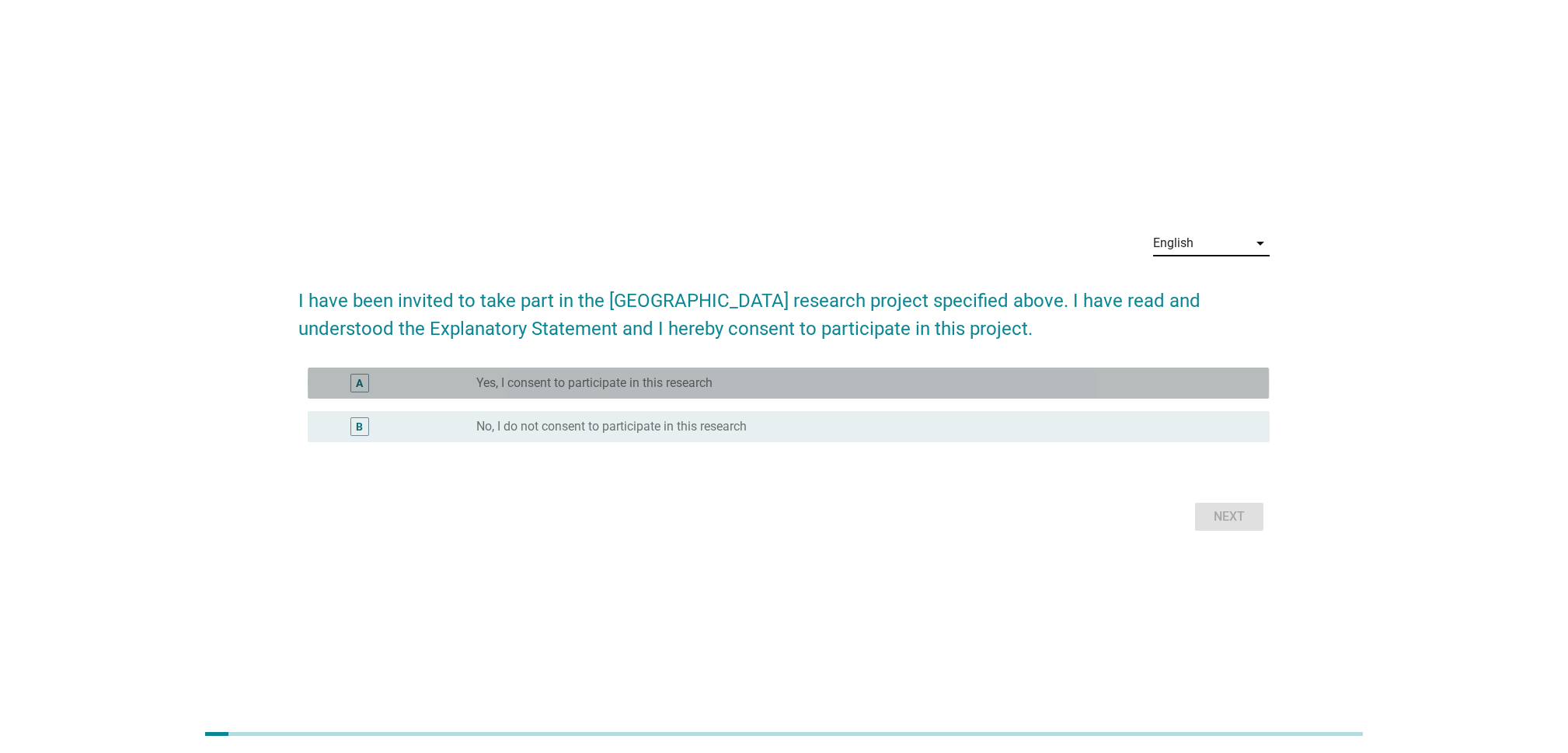
click at [721, 384] on div "radio_button_unchecked Yes, I consent to participate in this research" at bounding box center [860, 383] width 768 height 16
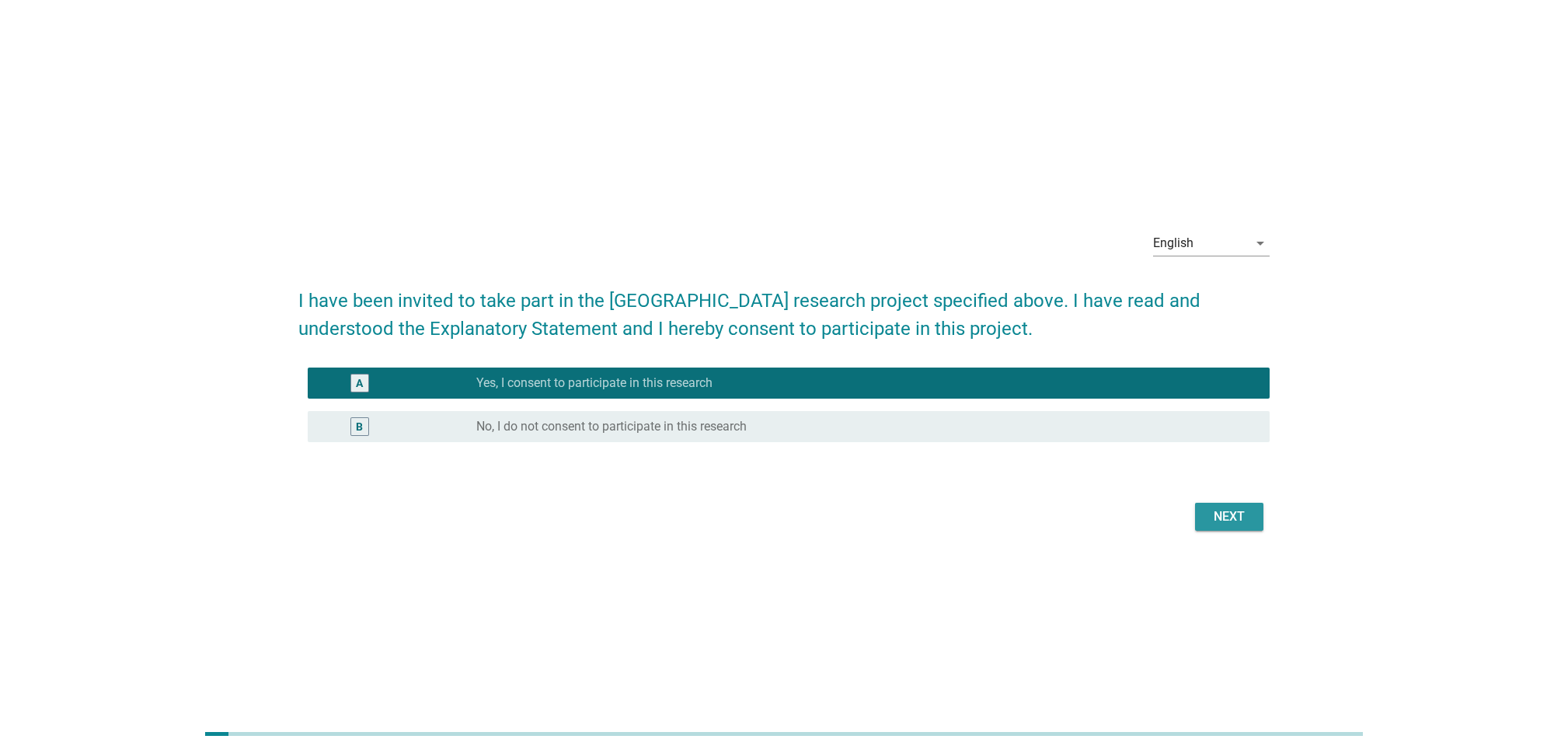
click at [1238, 526] on button "Next" at bounding box center [1229, 516] width 69 height 28
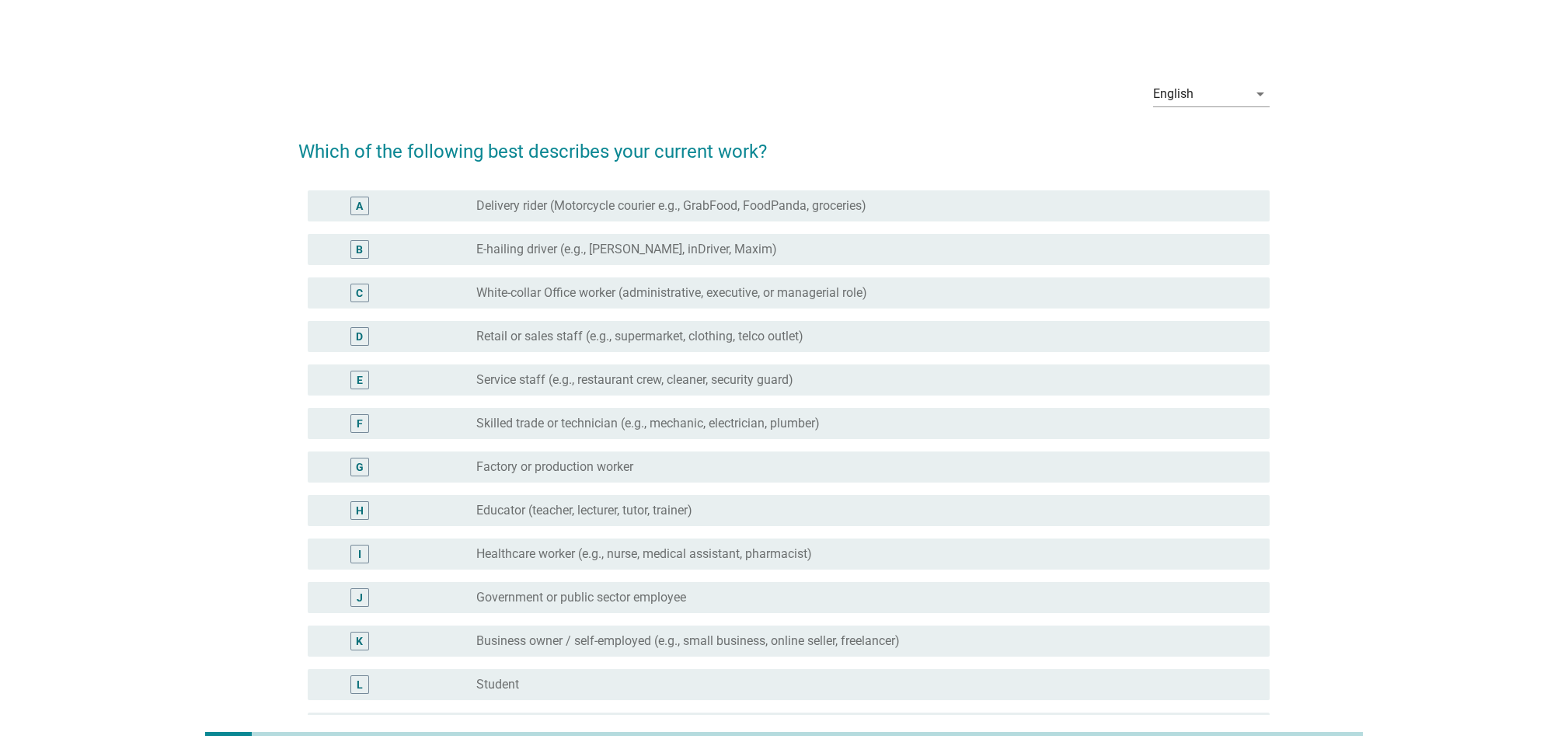
click at [638, 292] on label "White-collar Office worker (administrative, executive, or managerial role)" at bounding box center [671, 292] width 391 height 16
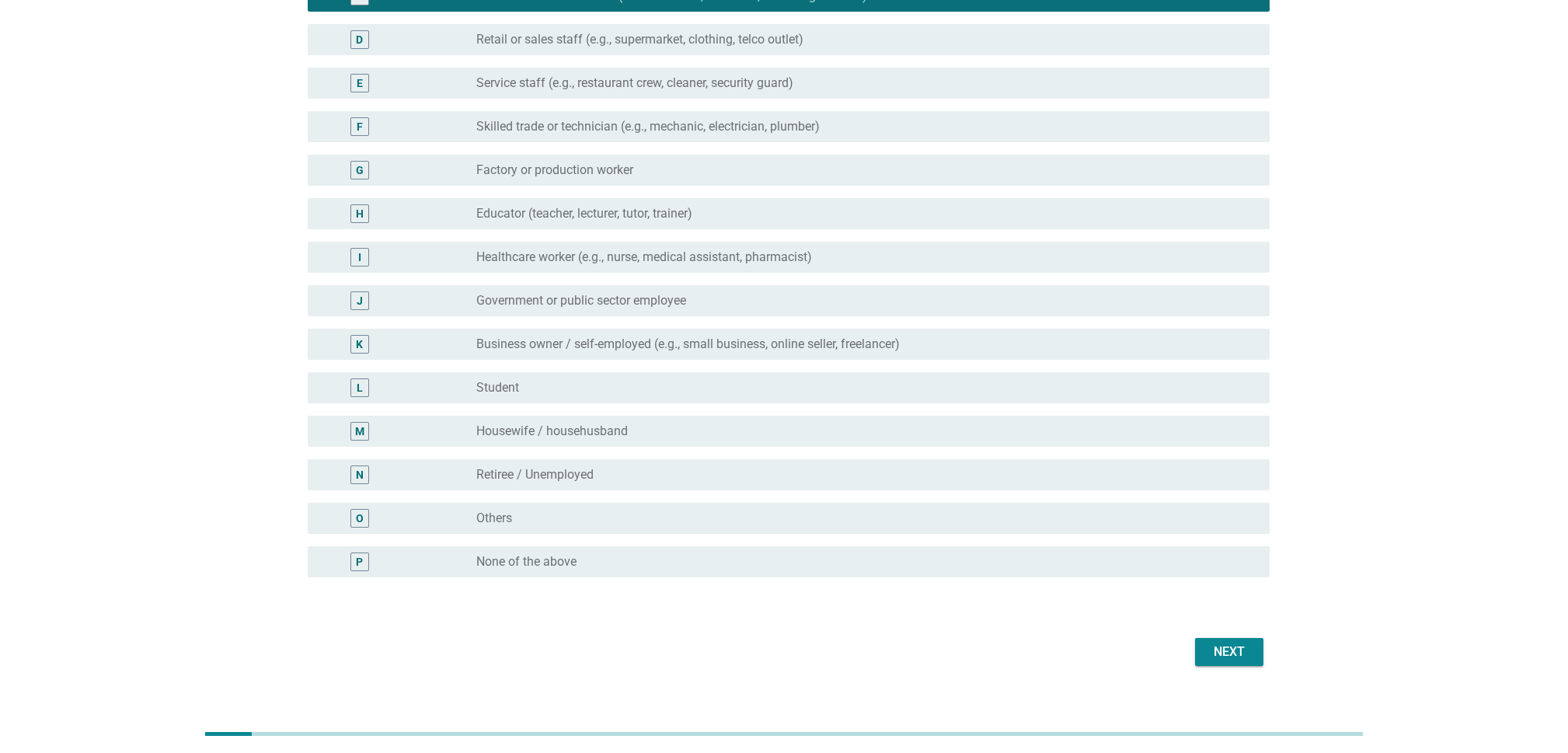
scroll to position [311, 0]
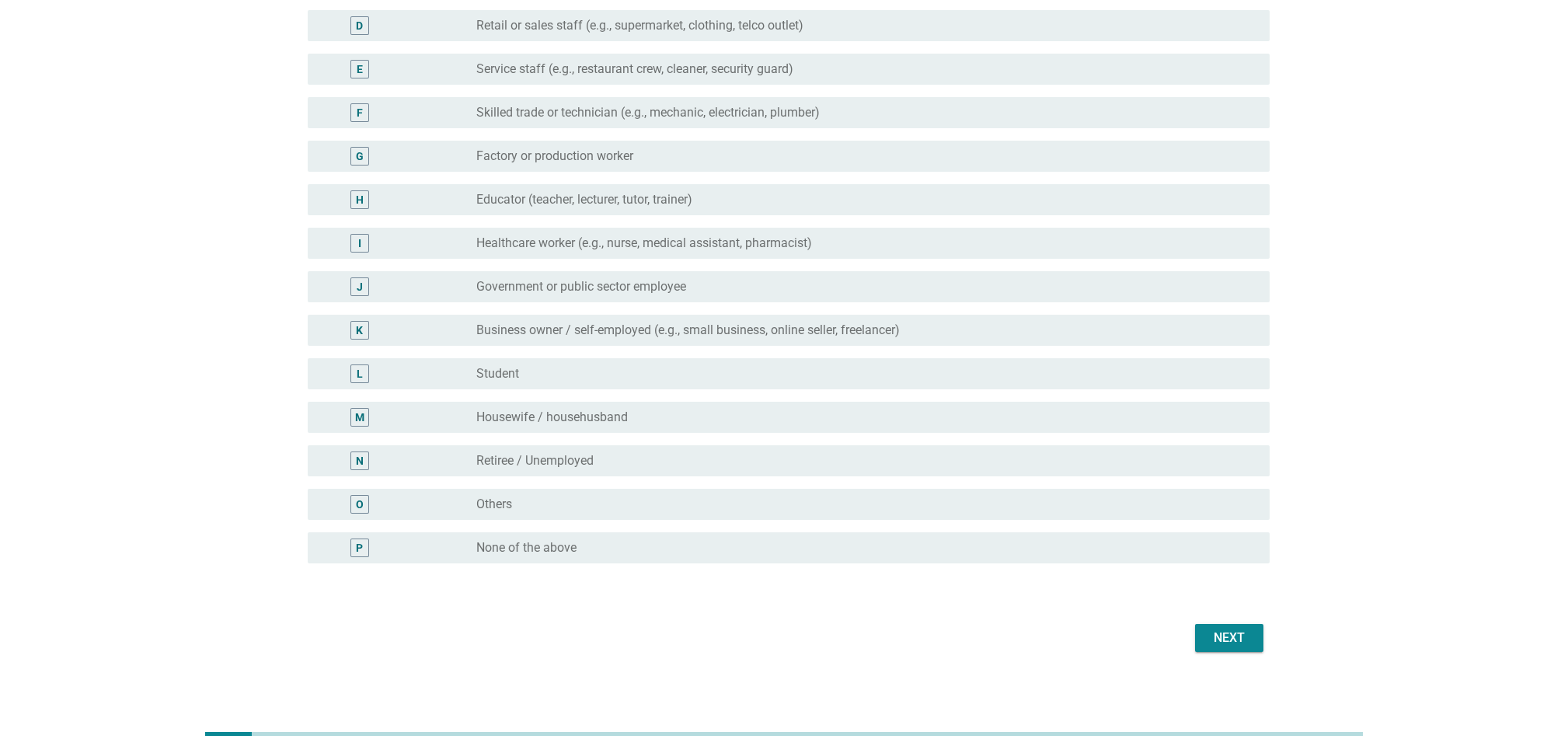
click at [1225, 631] on div "Next" at bounding box center [1228, 638] width 44 height 19
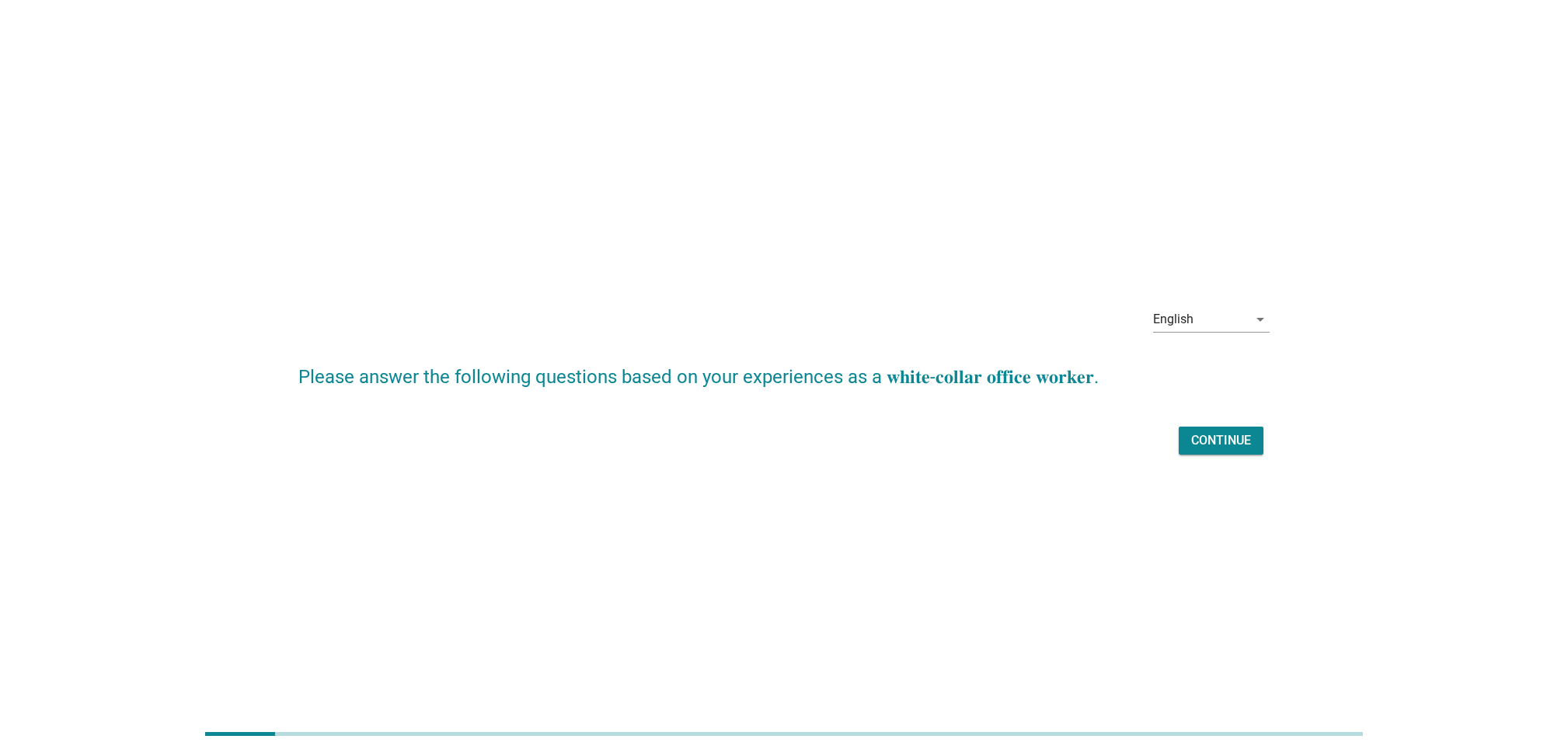
click at [1246, 301] on div "English arrow_drop_down" at bounding box center [1212, 322] width 117 height 50
click at [1242, 321] on div "English" at bounding box center [1200, 319] width 95 height 25
click at [1216, 374] on div "Bahasa Melayu" at bounding box center [1211, 369] width 92 height 19
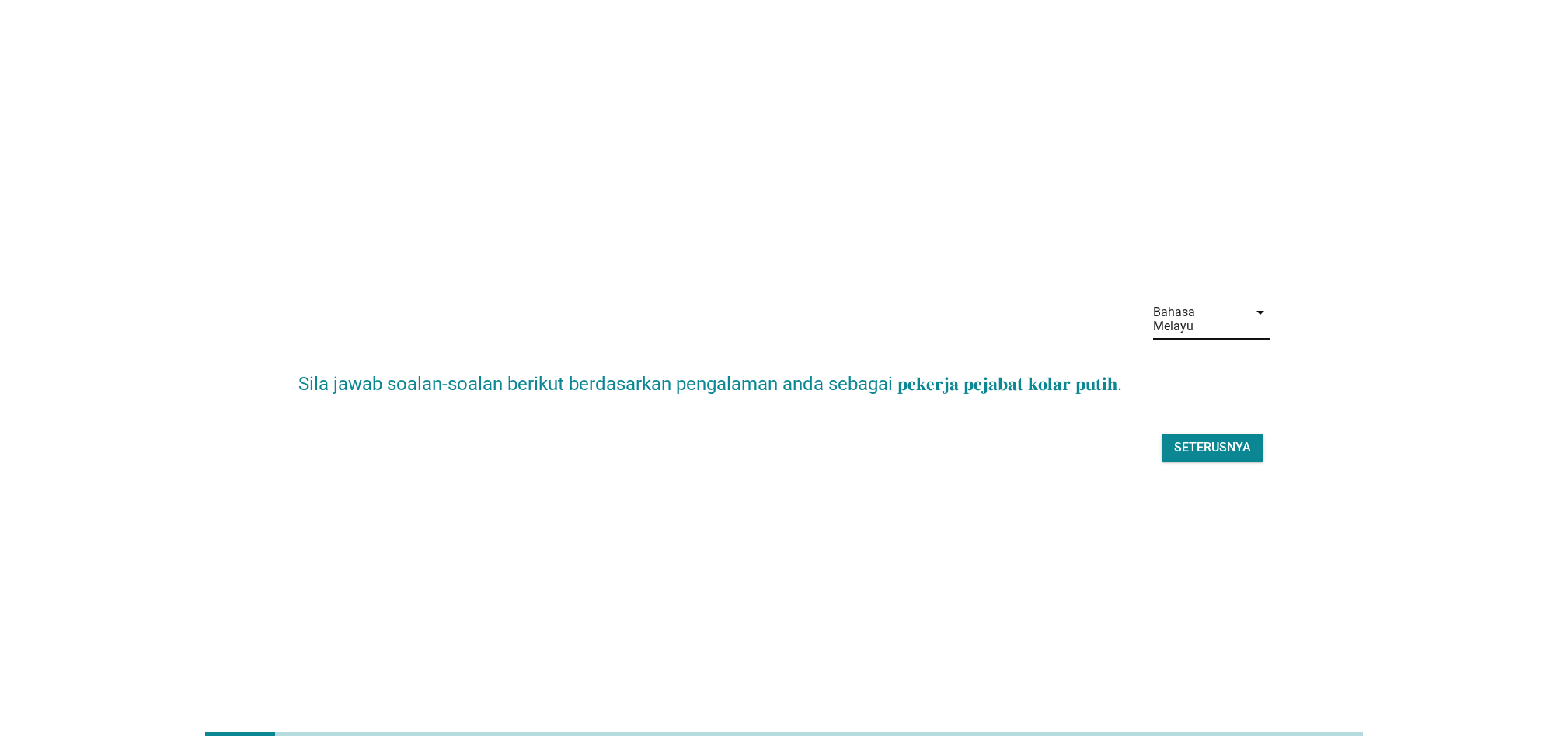
click at [1224, 445] on div "Seterusnya" at bounding box center [1212, 448] width 77 height 19
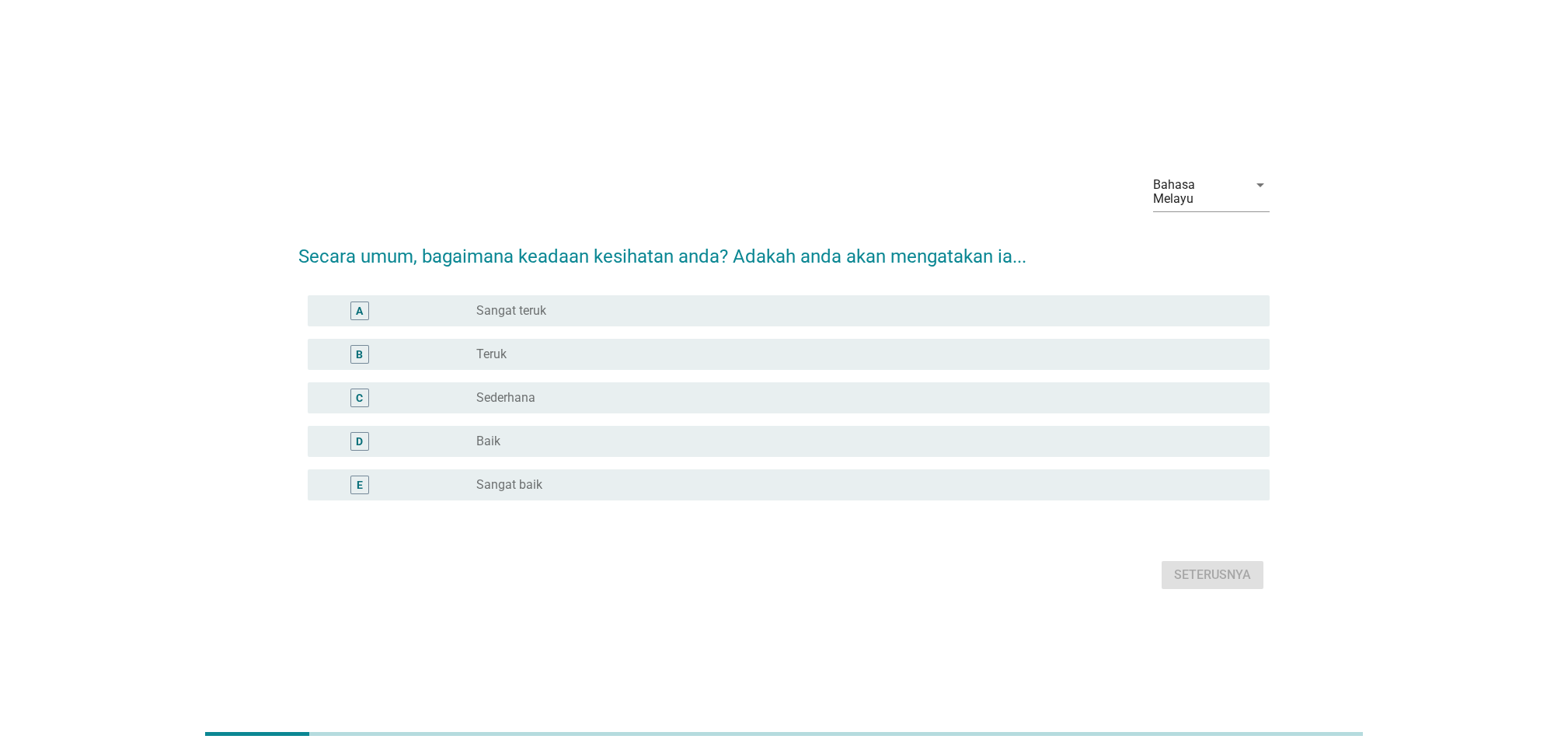
drag, startPoint x: 1414, startPoint y: 152, endPoint x: 1414, endPoint y: 143, distance: 9.0
click at [1414, 152] on div "Bahasa Melayu arrow_drop_down Secara umum, bagaimana keadaan kesihatan anda? Ad…" at bounding box center [784, 377] width 1531 height 496
